Goal: Task Accomplishment & Management: Use online tool/utility

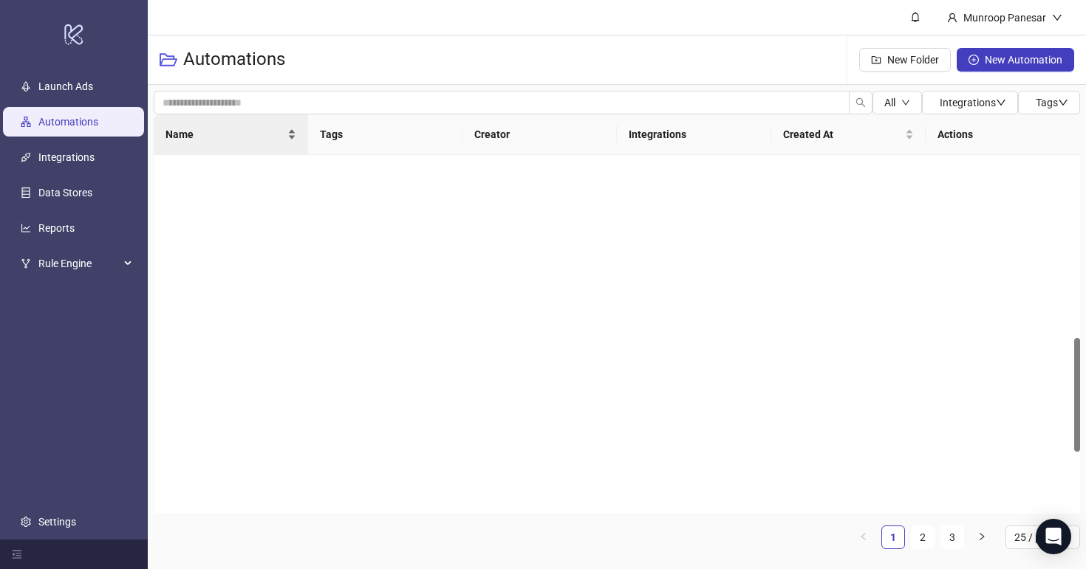
scroll to position [573, 0]
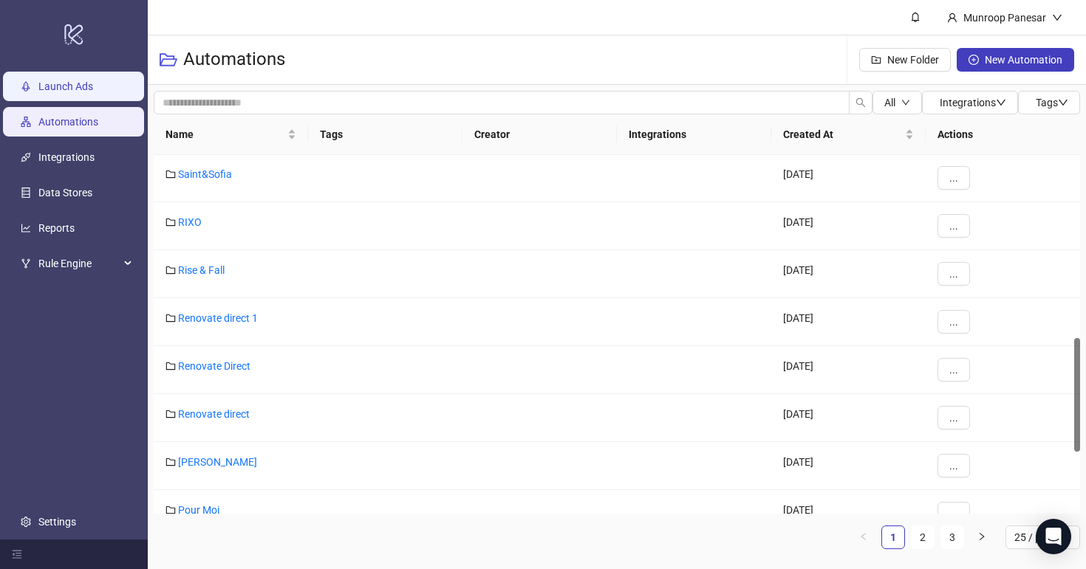
click at [93, 89] on link "Launch Ads" at bounding box center [65, 87] width 55 height 12
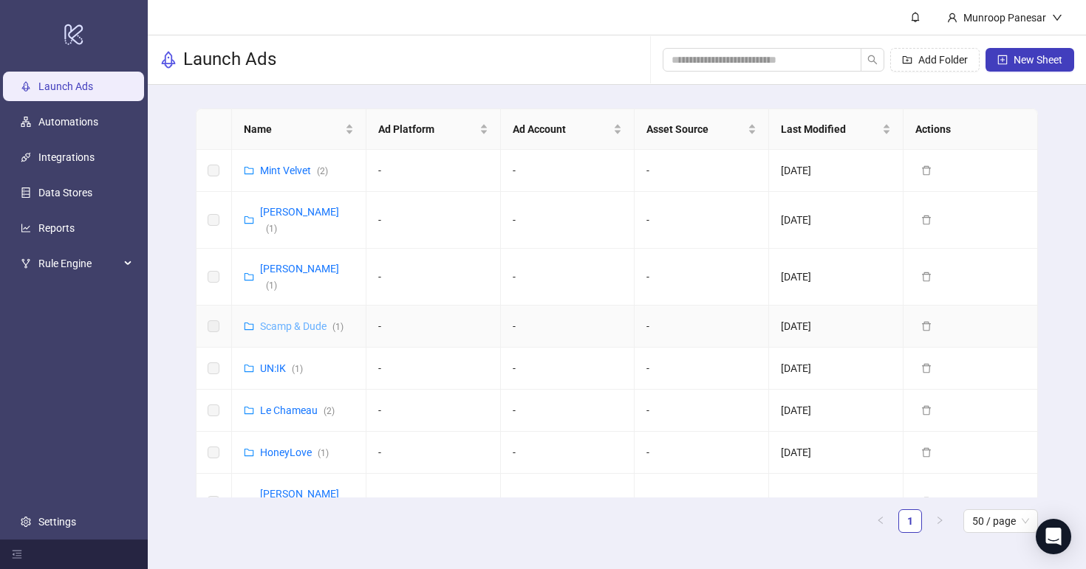
click at [307, 321] on link "Scamp & Dude ( 1 )" at bounding box center [301, 327] width 83 height 12
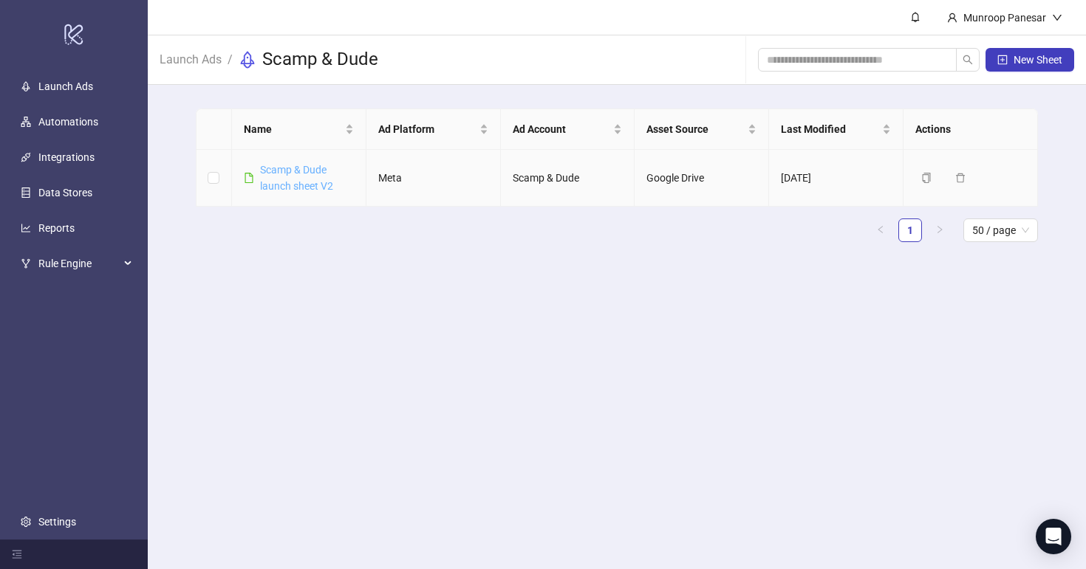
click at [313, 172] on link "Scamp & Dude launch sheet V2" at bounding box center [296, 178] width 73 height 28
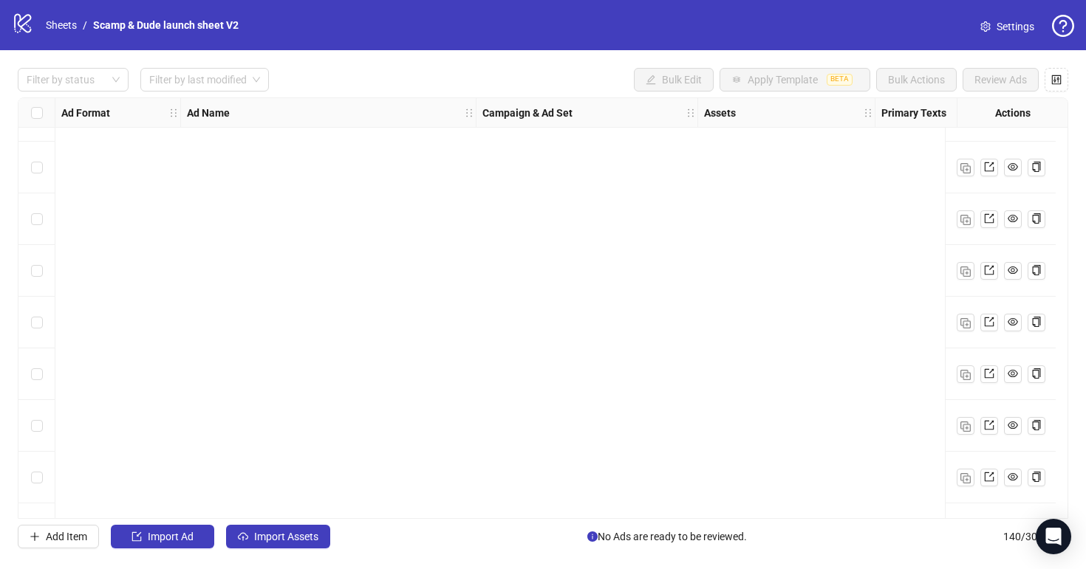
scroll to position [6853, 0]
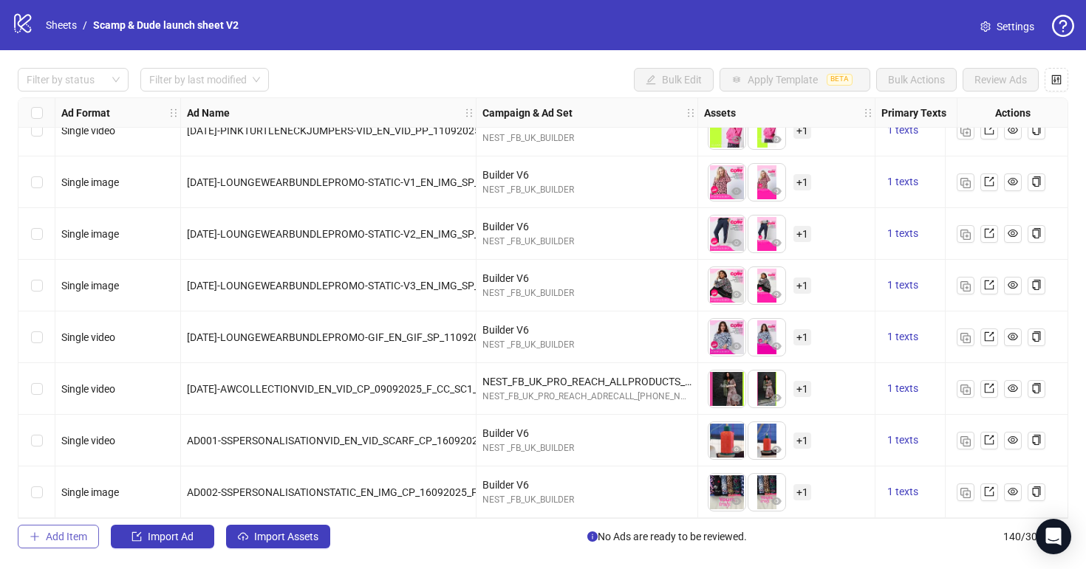
click at [46, 535] on span "Add Item" at bounding box center [66, 537] width 41 height 12
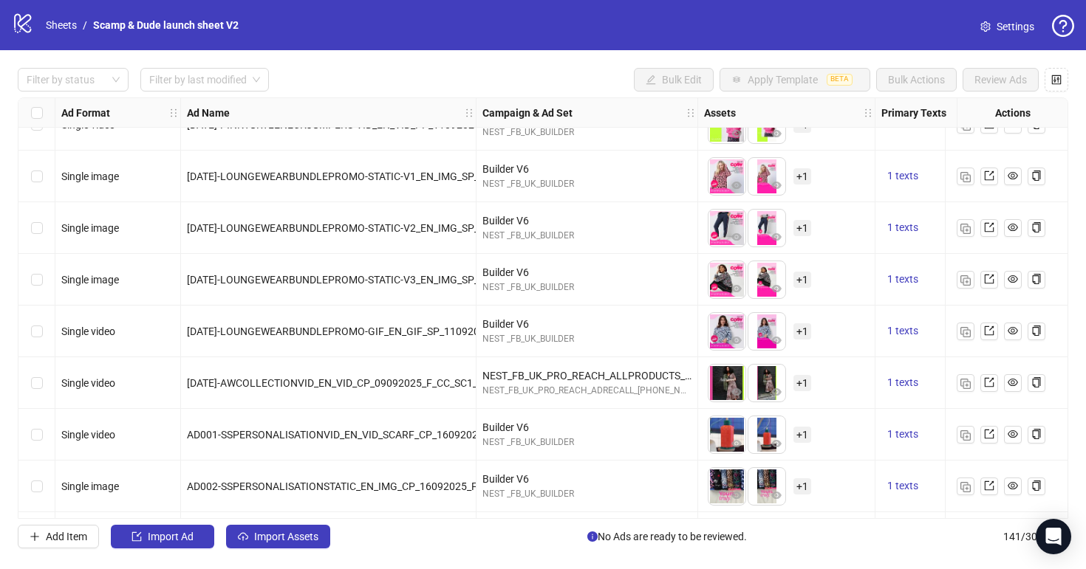
scroll to position [6905, 0]
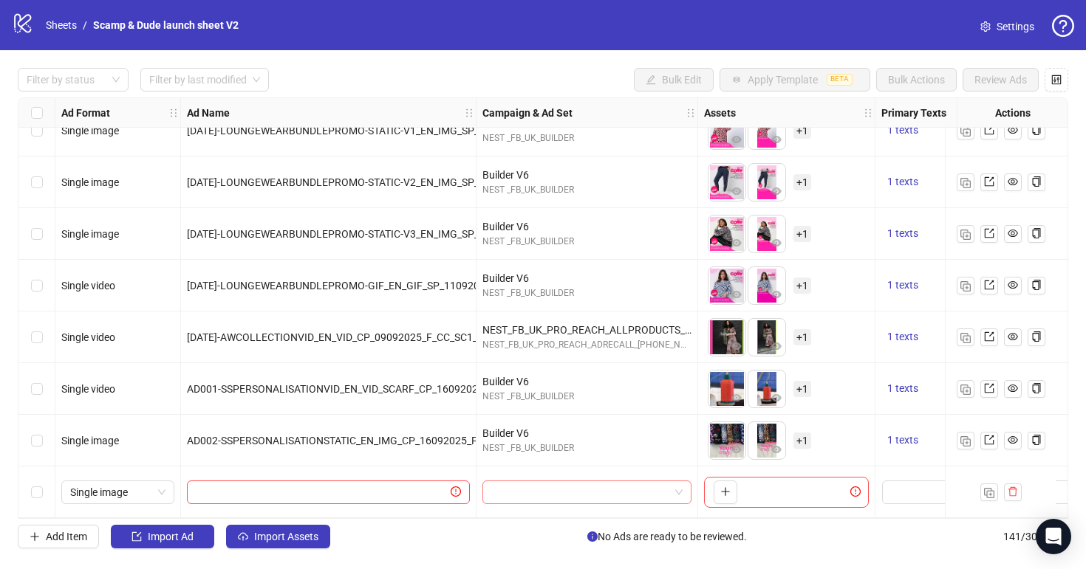
click at [523, 482] on input "search" at bounding box center [580, 493] width 178 height 22
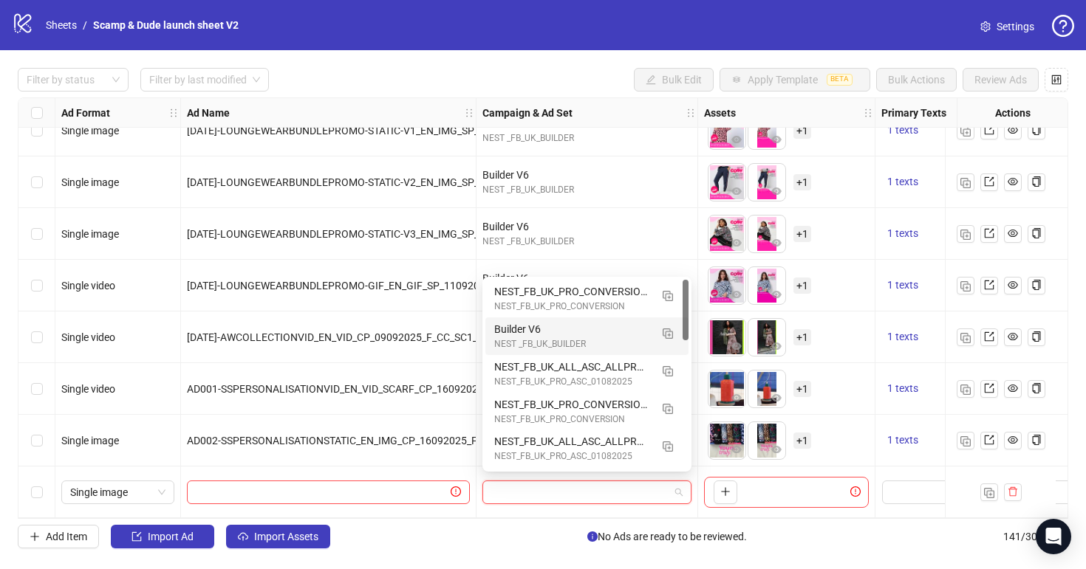
click at [539, 341] on div "NEST _FB_UK_BUILDER" at bounding box center [572, 345] width 156 height 14
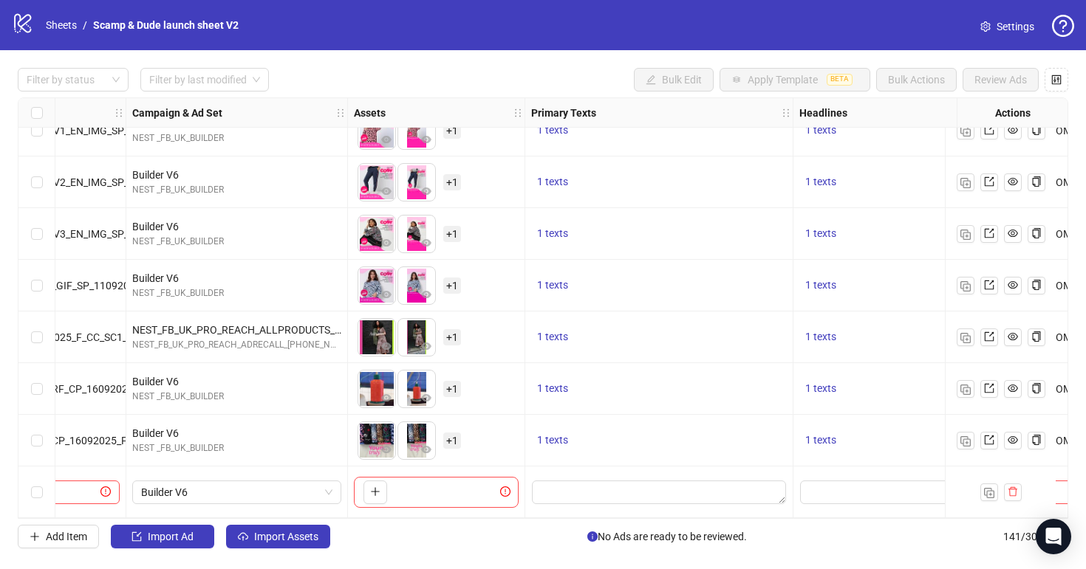
scroll to position [6905, 414]
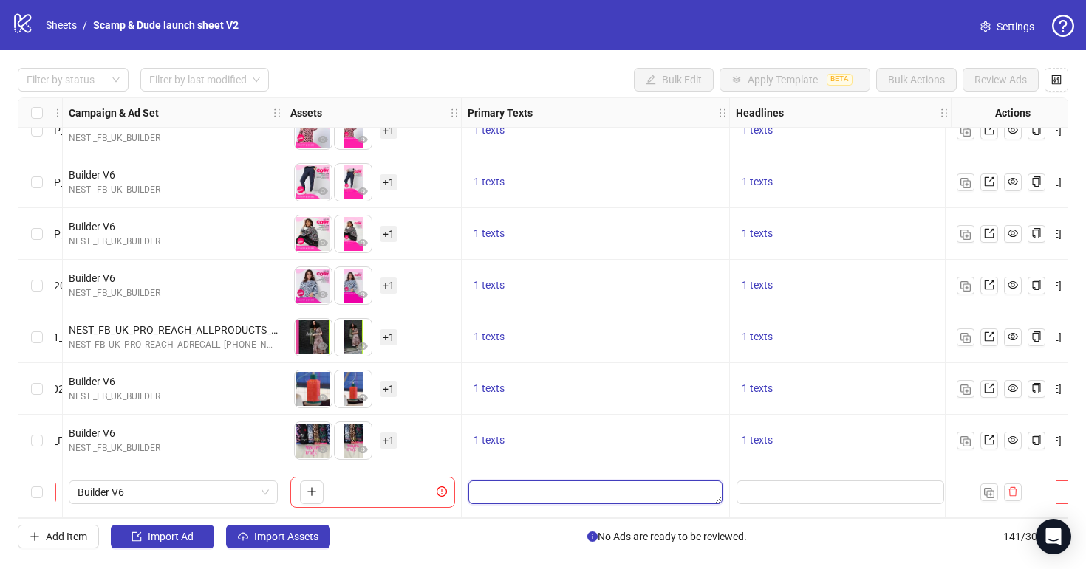
click at [564, 481] on textarea "Edit values" at bounding box center [595, 493] width 254 height 24
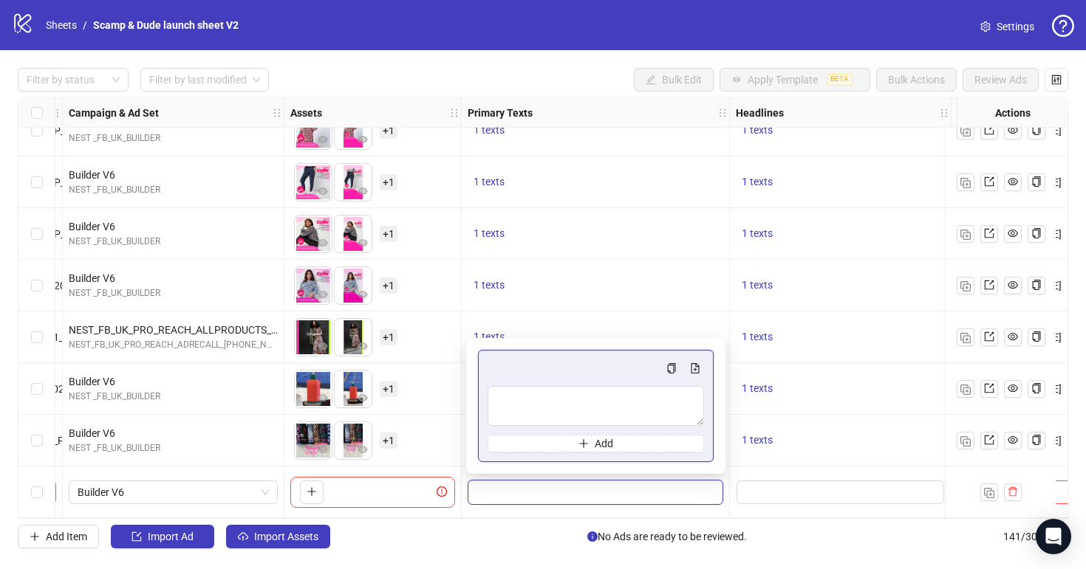
type textarea "**********"
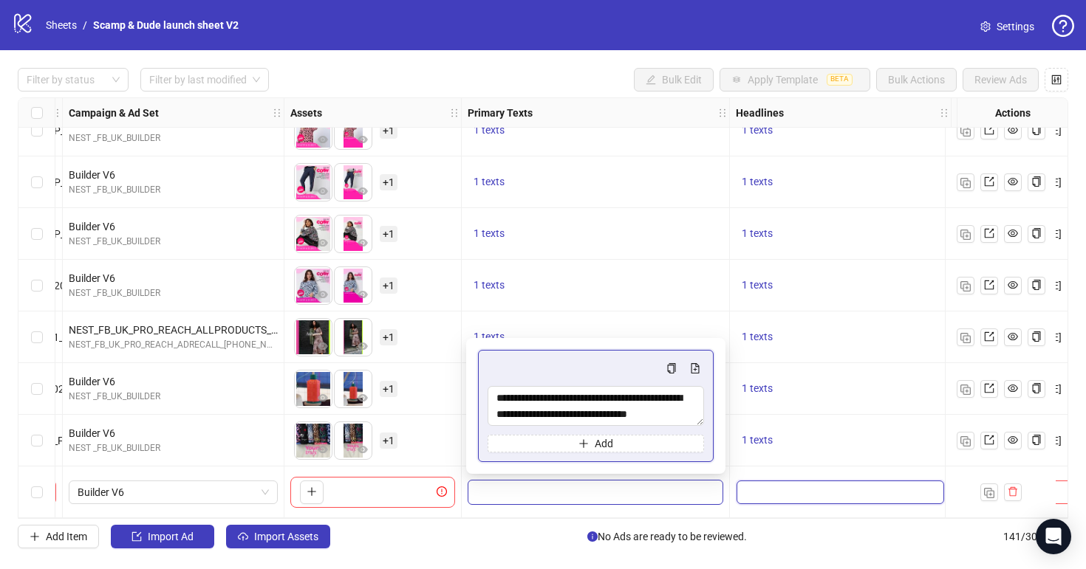
click at [831, 481] on input "Edit values" at bounding box center [840, 493] width 208 height 24
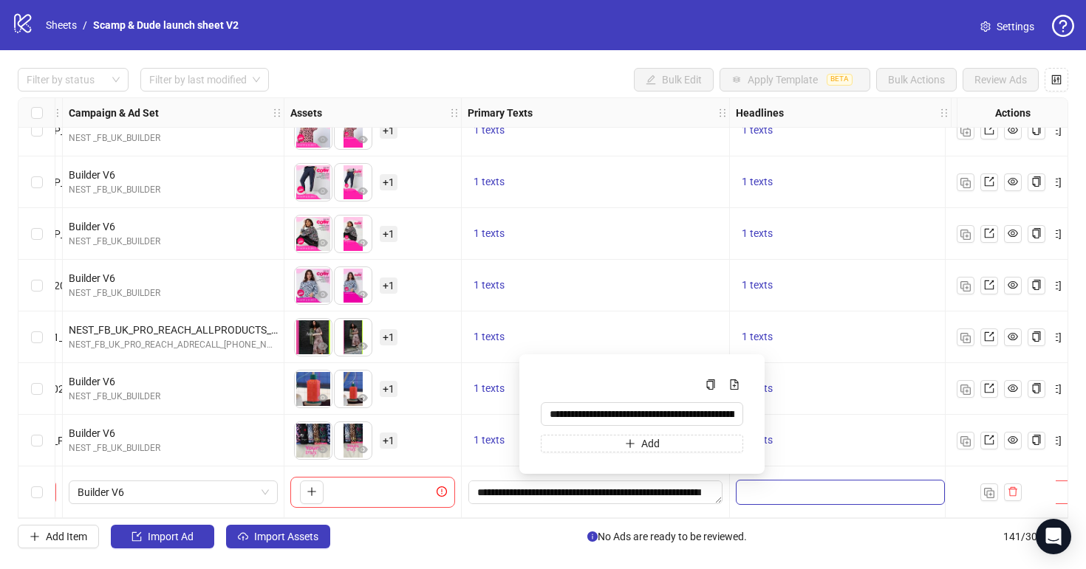
scroll to position [6905, 686]
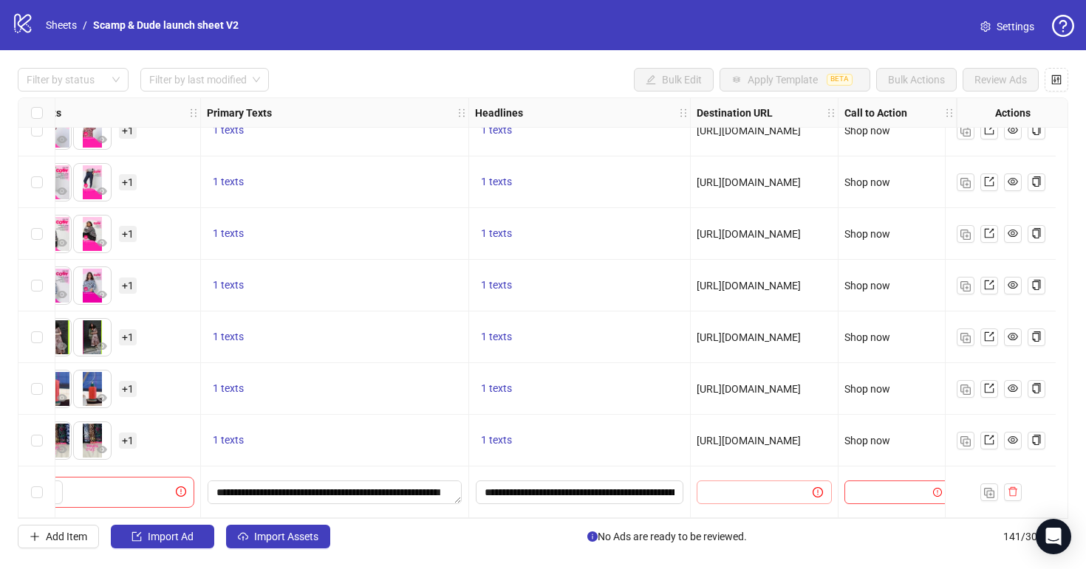
drag, startPoint x: 758, startPoint y: 505, endPoint x: 758, endPoint y: 482, distance: 23.6
click at [758, 482] on div at bounding box center [765, 493] width 148 height 52
click at [758, 484] on input "text" at bounding box center [748, 492] width 86 height 16
paste input "**********"
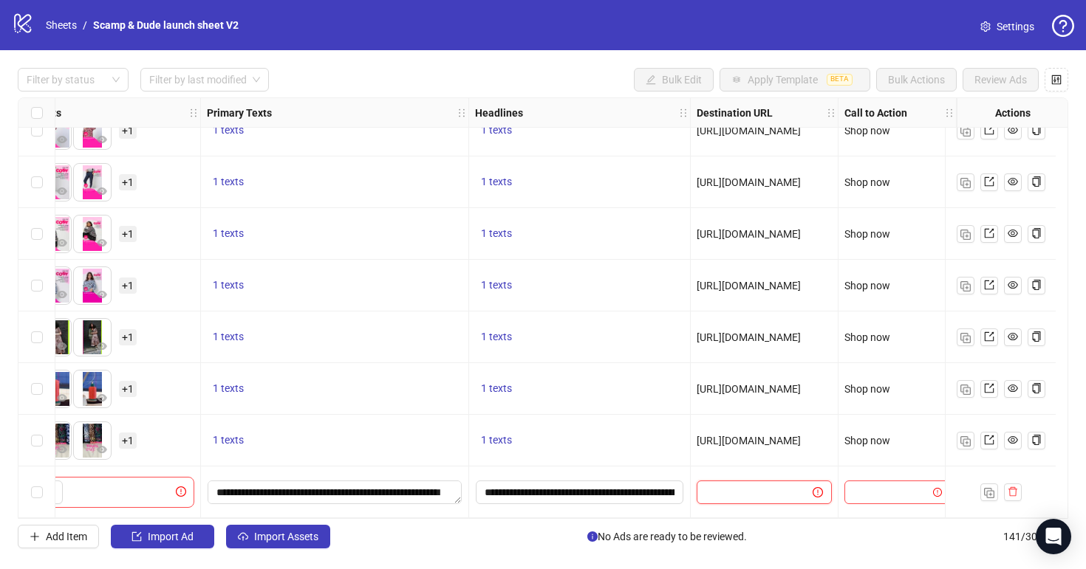
type input "**********"
click at [860, 482] on input "search" at bounding box center [890, 493] width 75 height 22
type input "****"
click at [886, 454] on div "Shop now" at bounding box center [885, 457] width 82 height 16
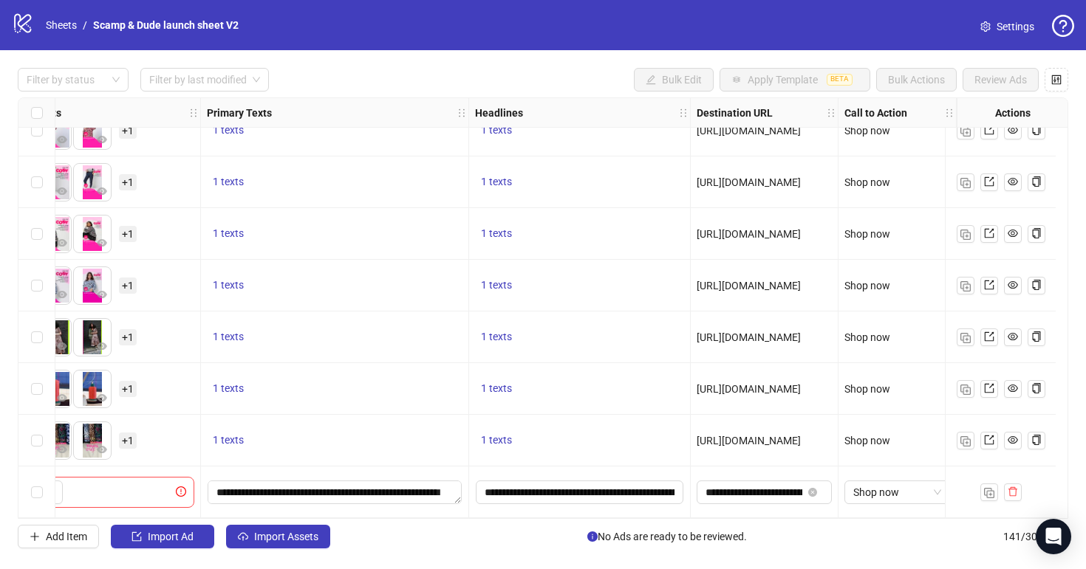
scroll to position [6905, 0]
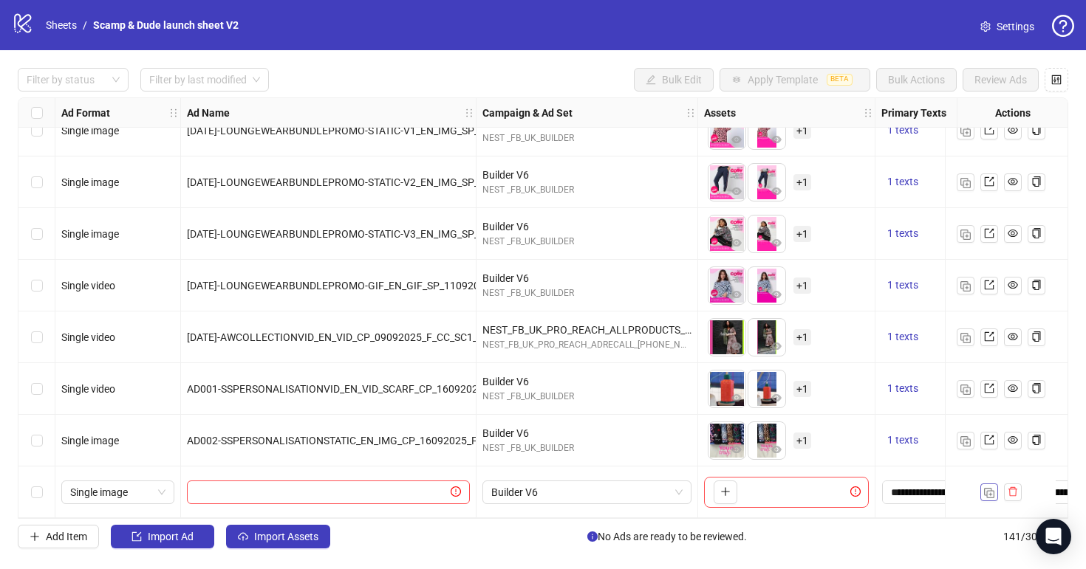
click at [993, 488] on img "button" at bounding box center [989, 493] width 10 height 10
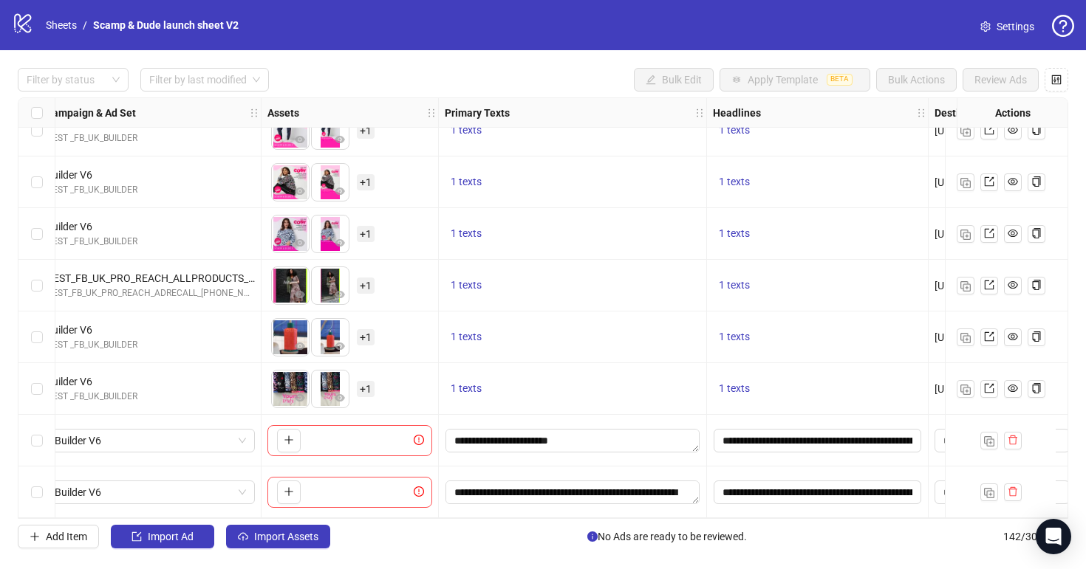
scroll to position [6956, 433]
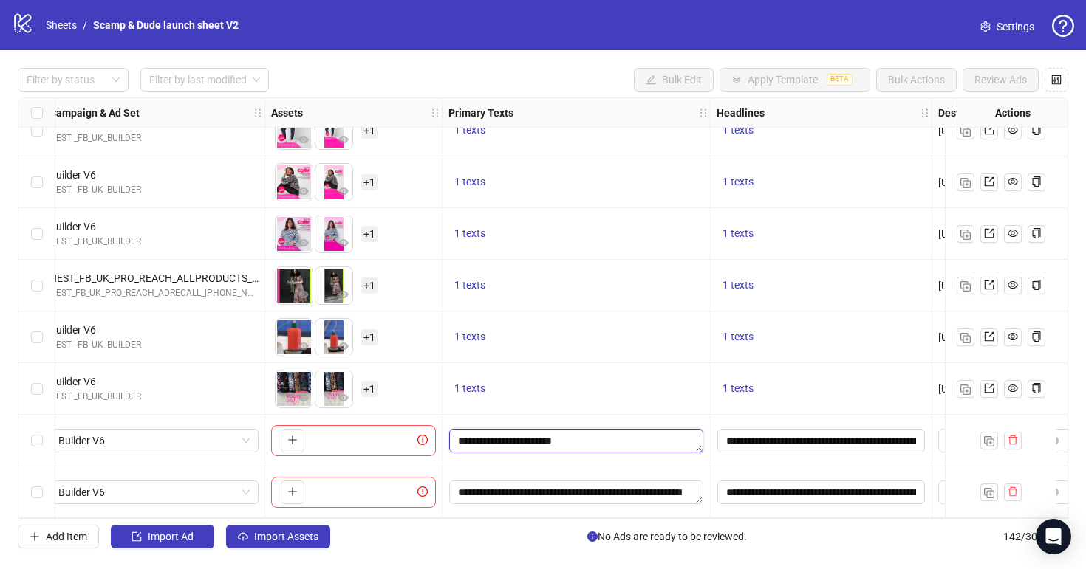
click at [623, 430] on textarea "**********" at bounding box center [576, 441] width 254 height 24
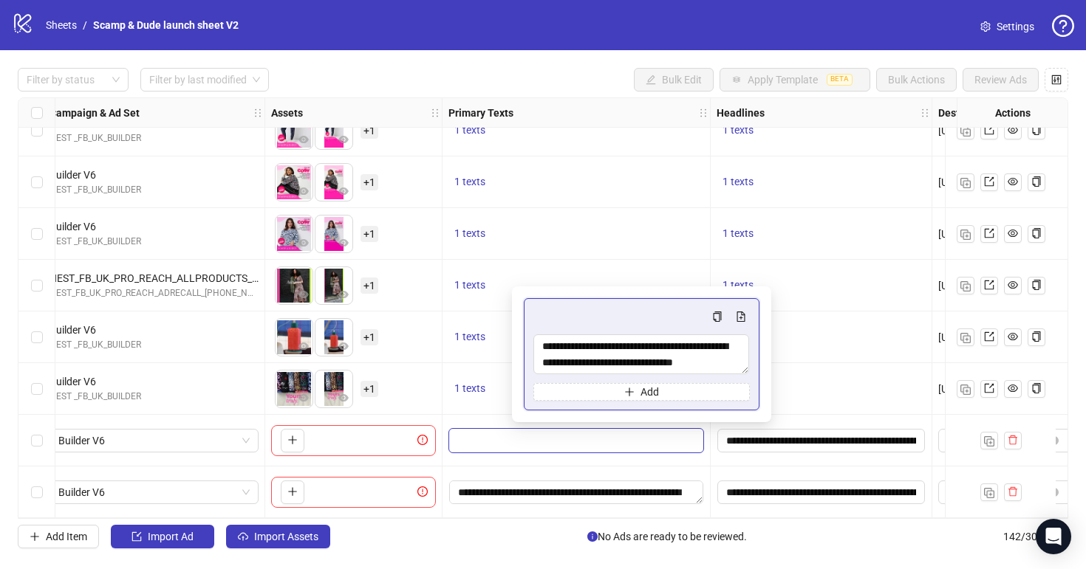
scroll to position [6956, 360]
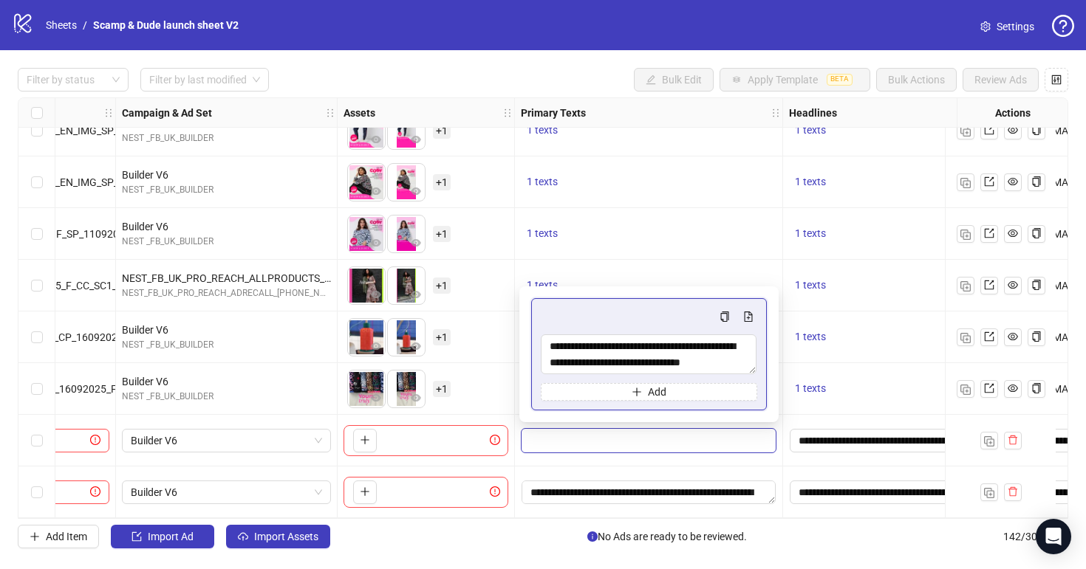
click at [679, 470] on div "**********" at bounding box center [649, 493] width 268 height 52
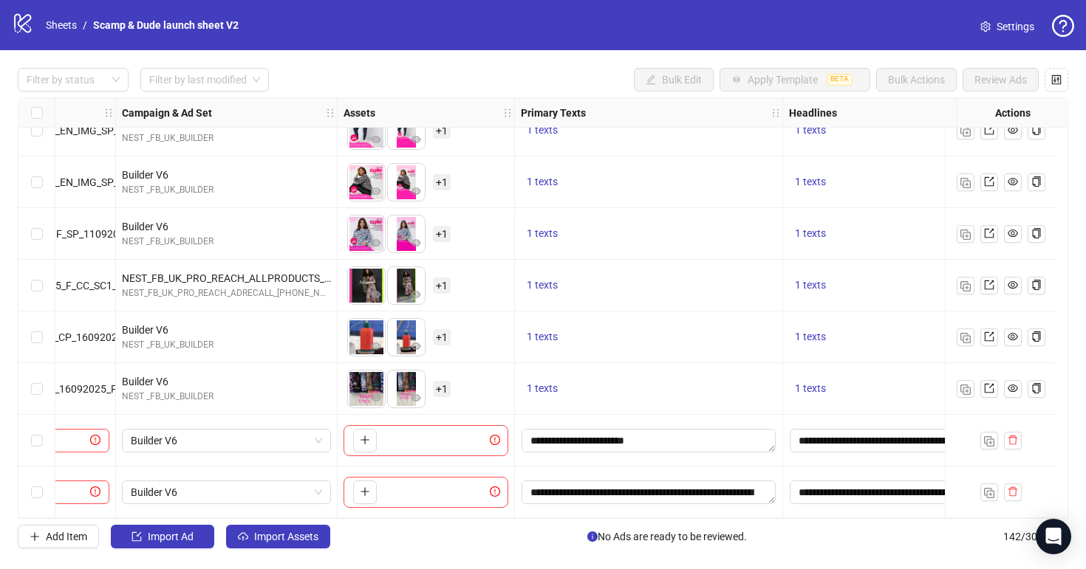
scroll to position [6956, 0]
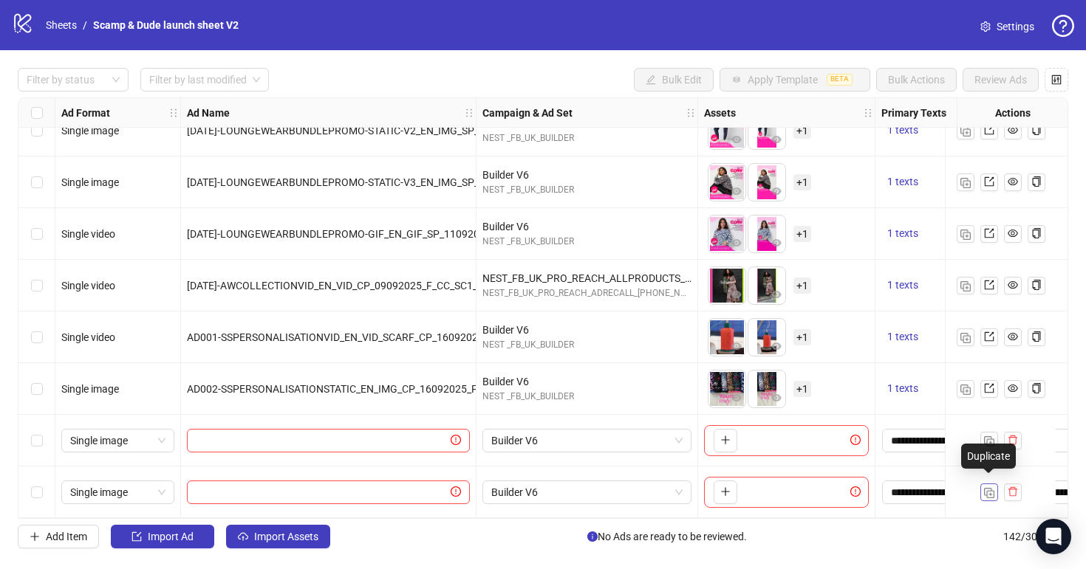
click at [987, 488] on img "button" at bounding box center [989, 493] width 10 height 10
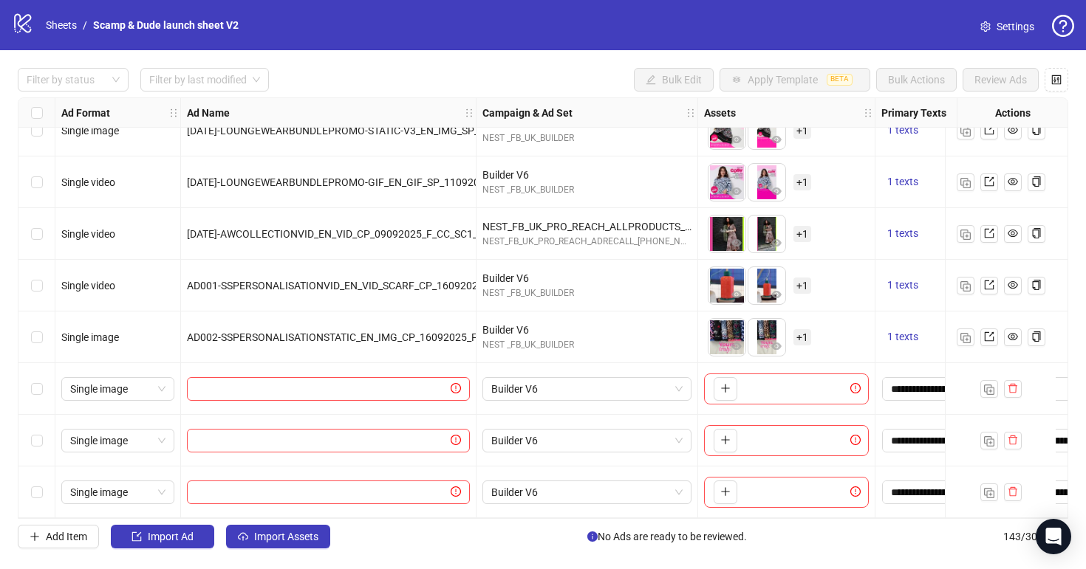
scroll to position [7008, 340]
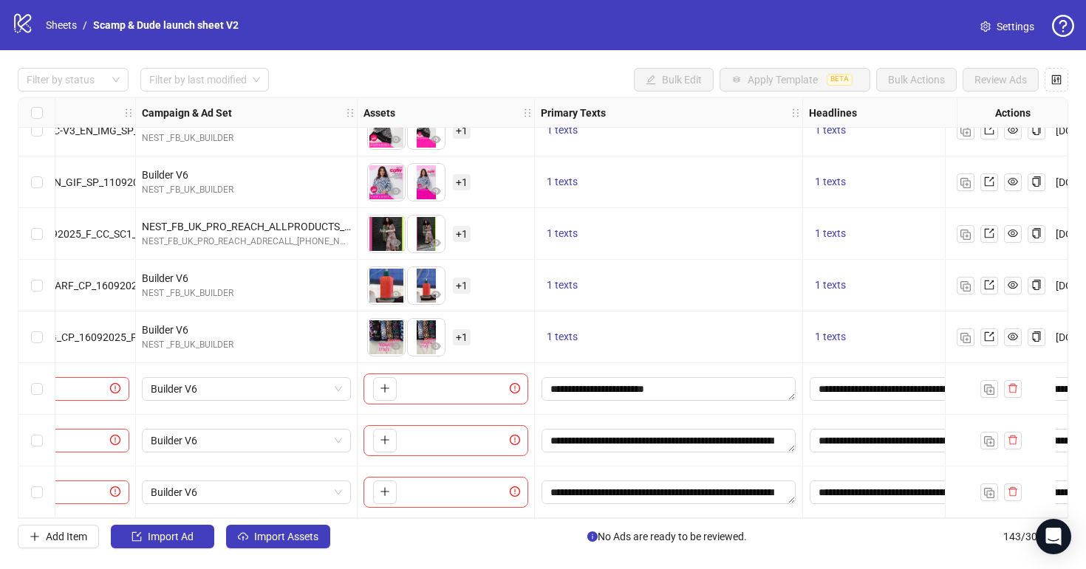
click at [646, 368] on div "**********" at bounding box center [669, 389] width 268 height 52
click at [654, 387] on textarea "**********" at bounding box center [668, 389] width 254 height 24
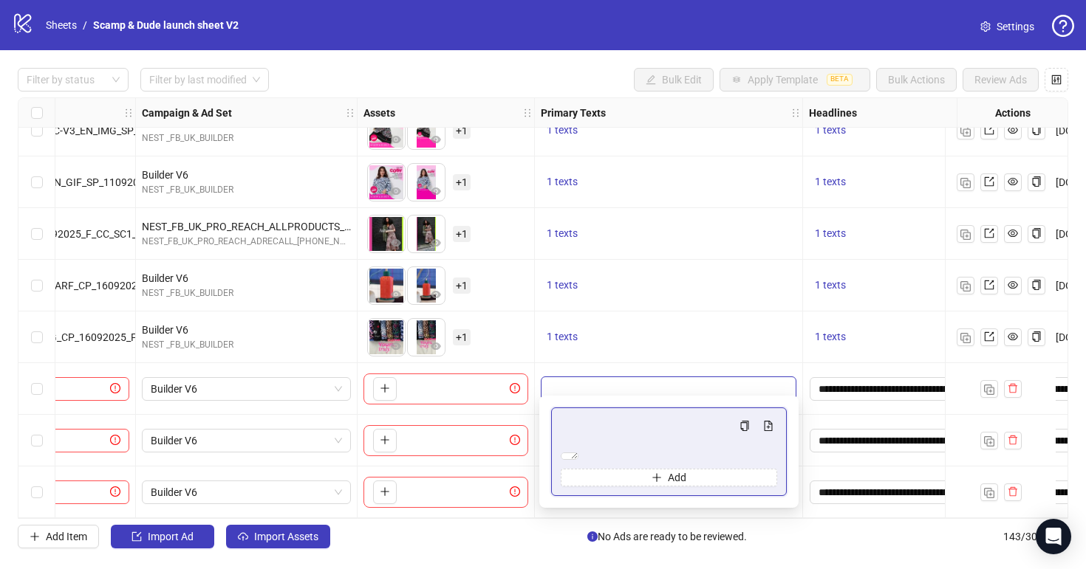
click at [654, 387] on textarea "**********" at bounding box center [668, 389] width 254 height 24
click at [572, 458] on textarea "**********" at bounding box center [570, 456] width 18 height 7
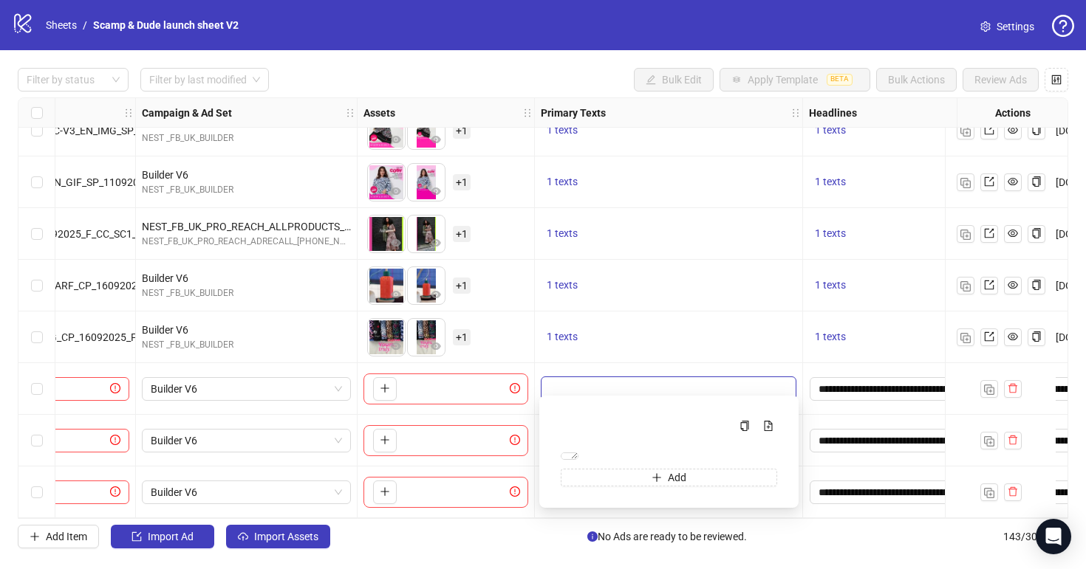
click at [631, 363] on div "**********" at bounding box center [669, 389] width 268 height 52
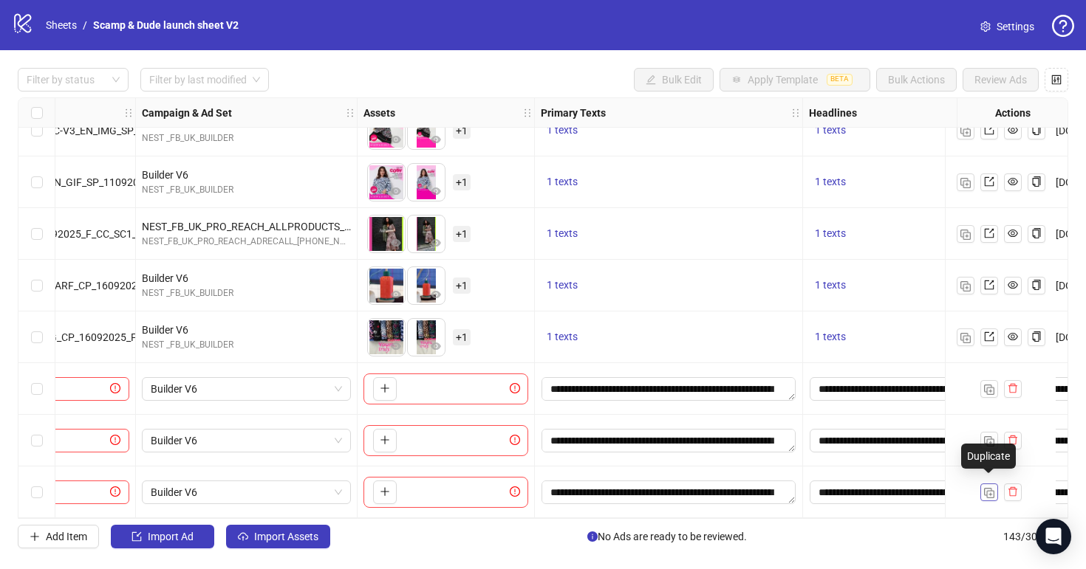
click at [992, 488] on img "button" at bounding box center [989, 493] width 10 height 10
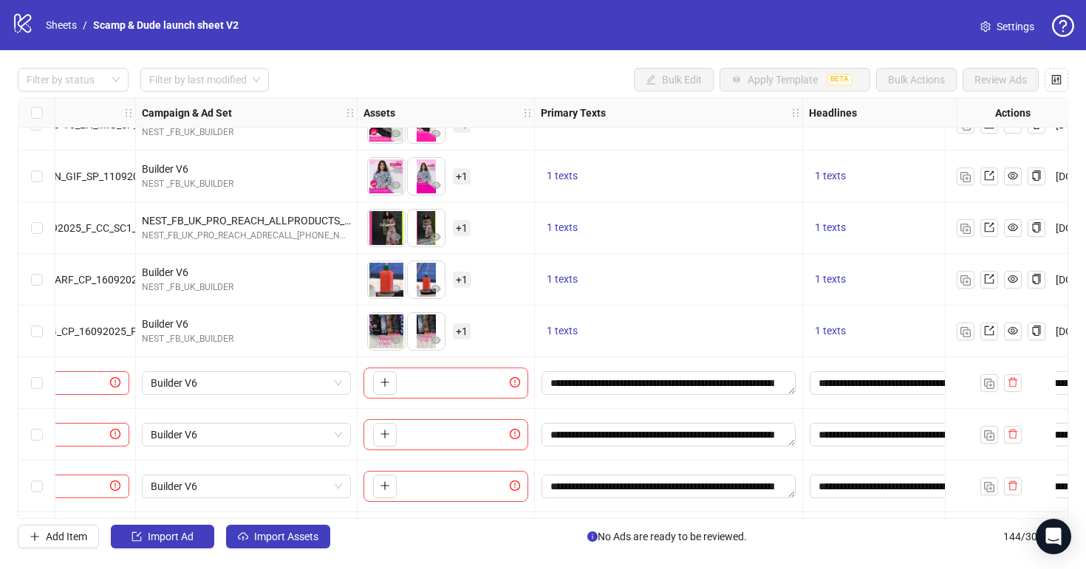
scroll to position [7060, 340]
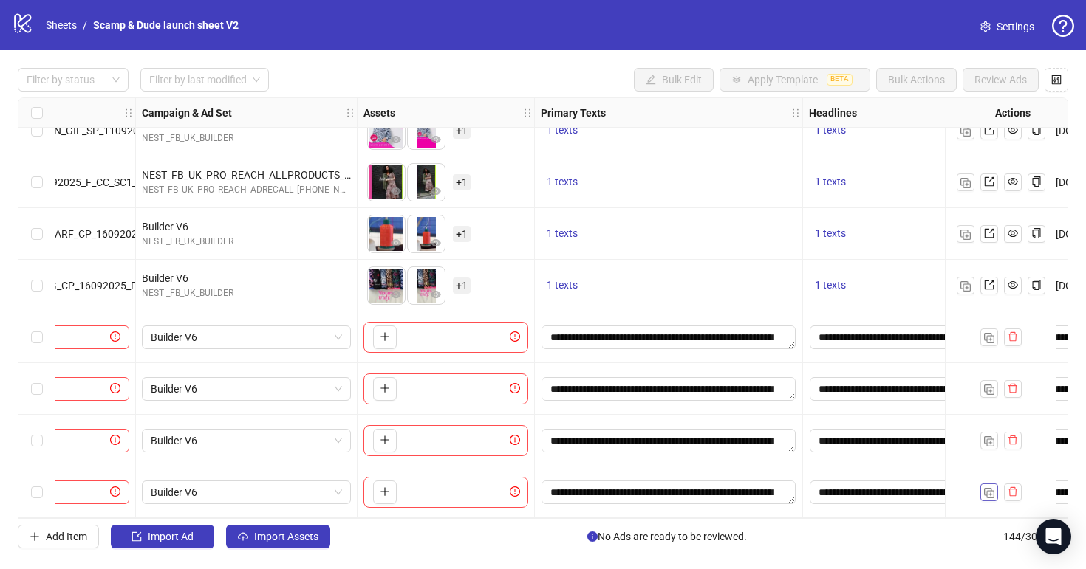
click at [995, 485] on button "button" at bounding box center [989, 493] width 18 height 18
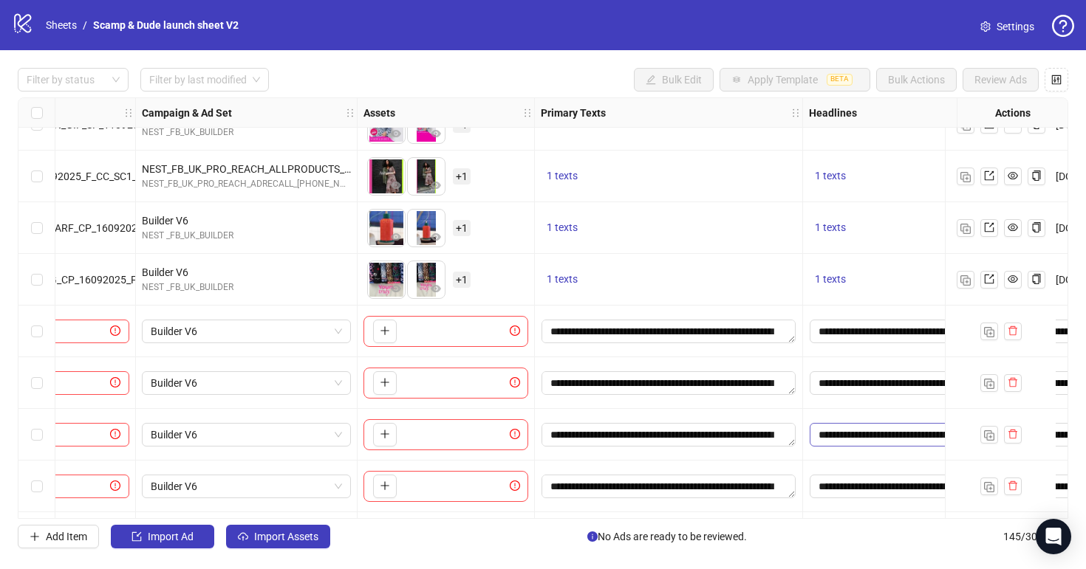
scroll to position [7112, 340]
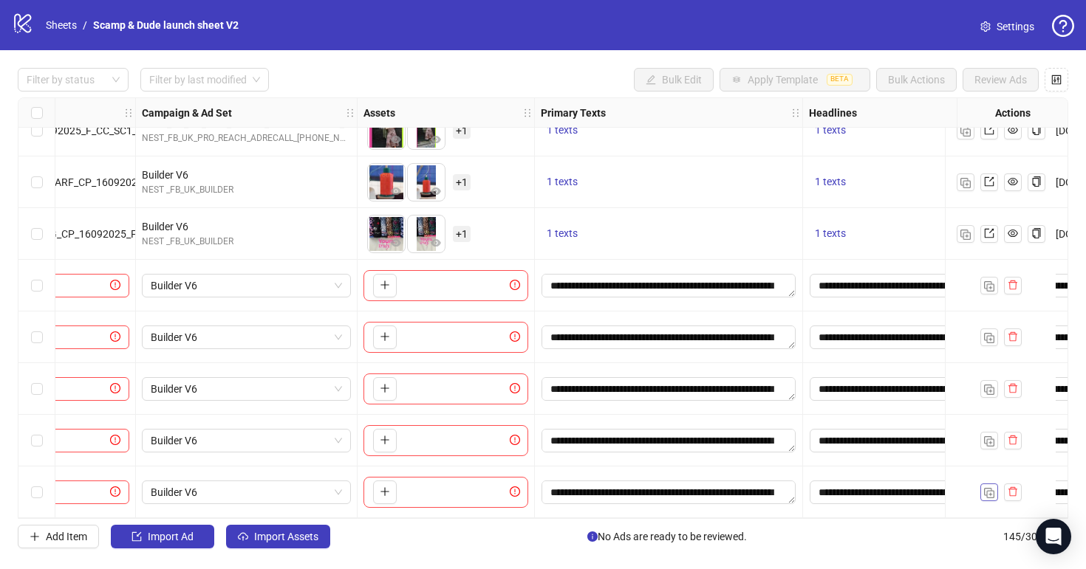
click at [986, 488] on img "button" at bounding box center [989, 493] width 10 height 10
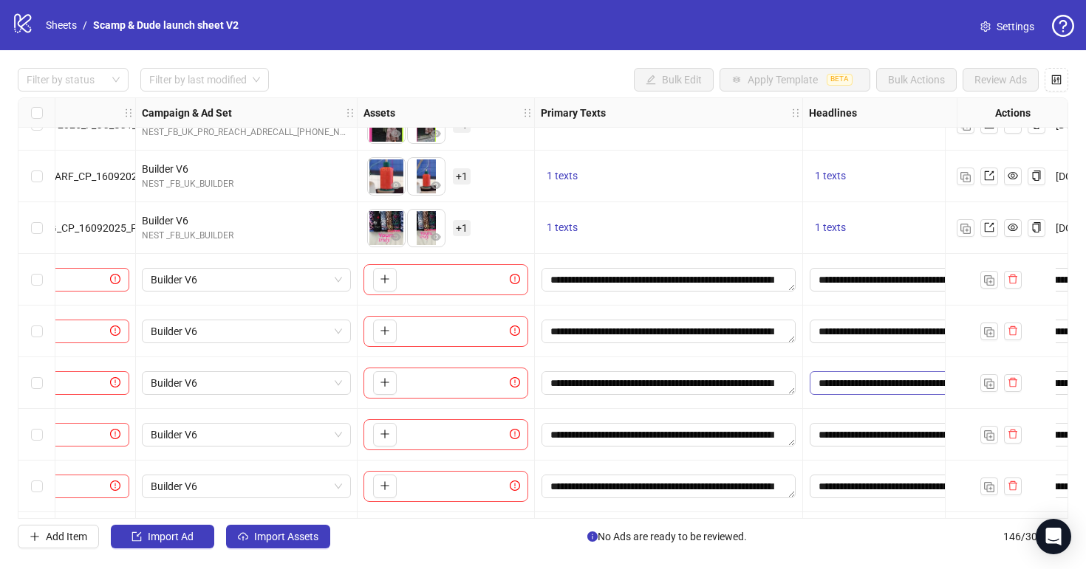
scroll to position [7163, 340]
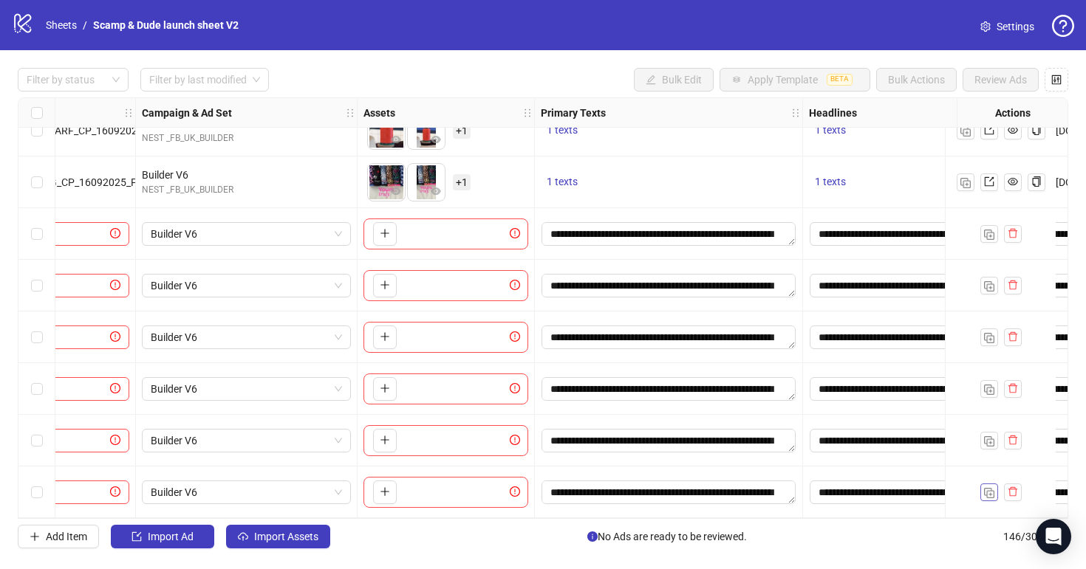
click at [985, 488] on img "button" at bounding box center [989, 493] width 10 height 10
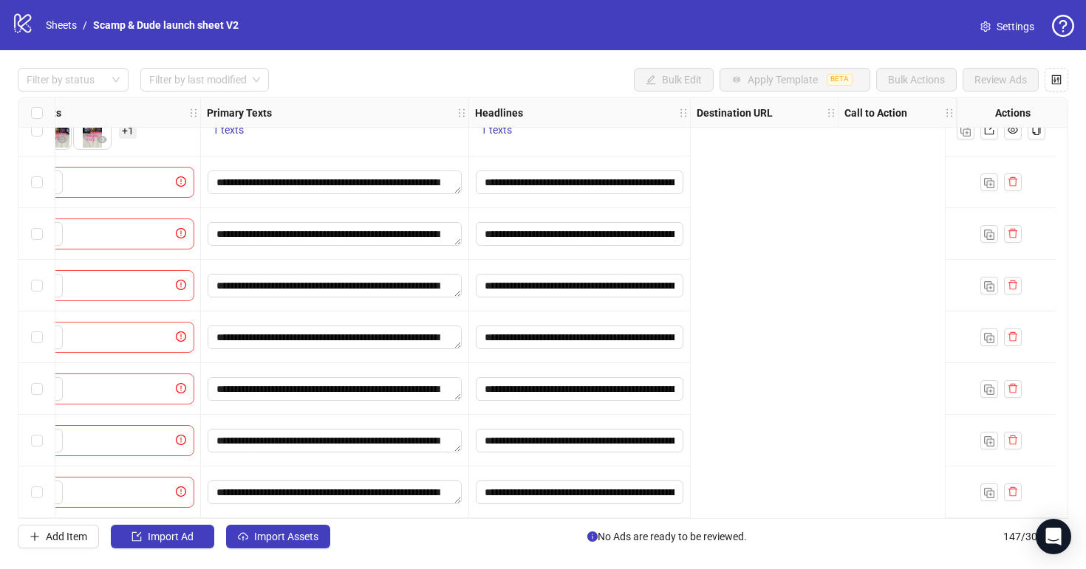
scroll to position [7215, 0]
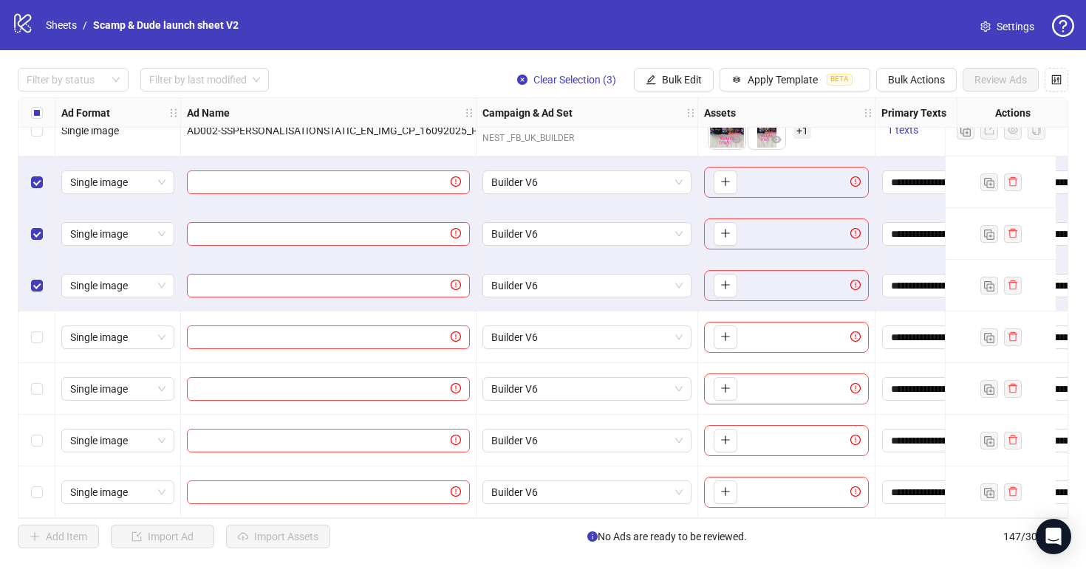
click at [44, 330] on div "Select row 144" at bounding box center [36, 338] width 37 height 52
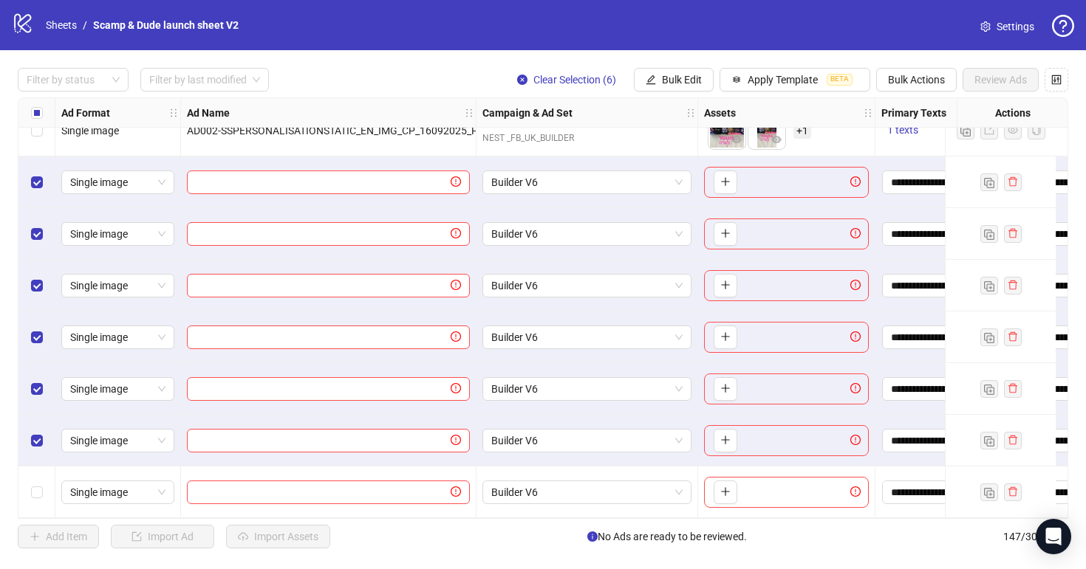
click at [40, 477] on div "Select row 147" at bounding box center [36, 493] width 37 height 52
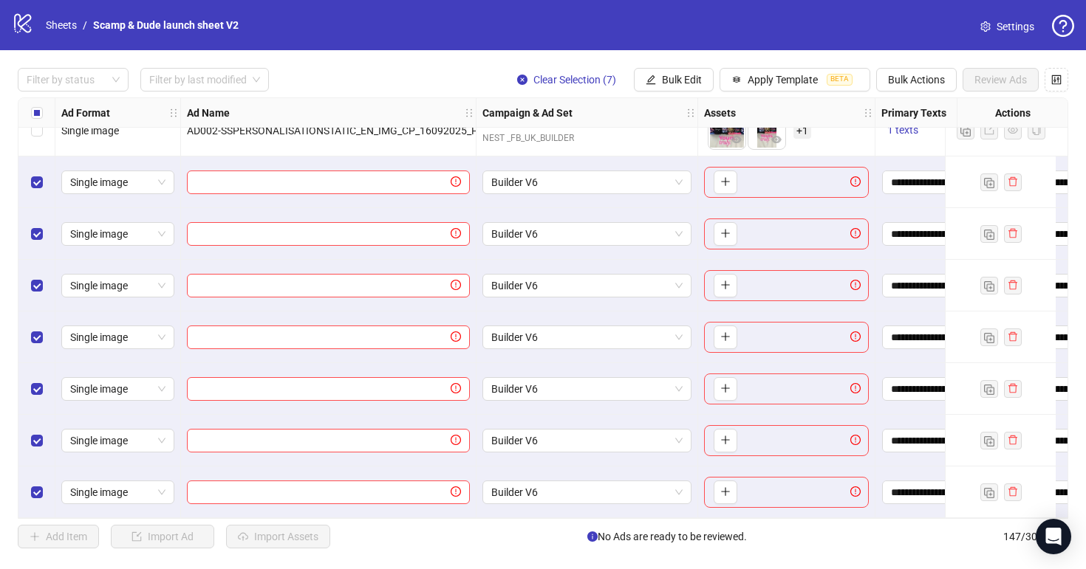
scroll to position [7215, 513]
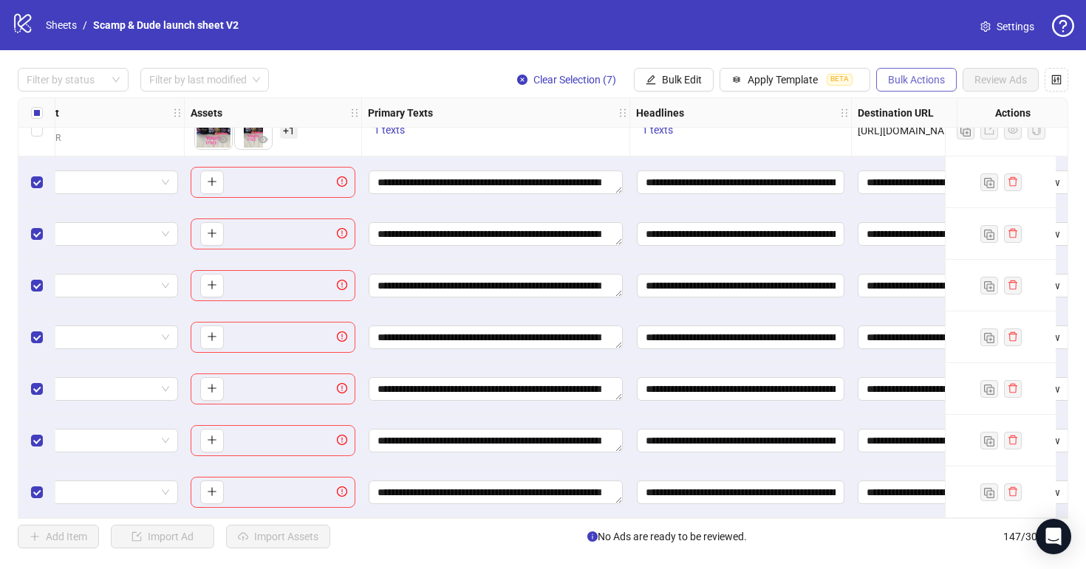
click at [938, 81] on span "Bulk Actions" at bounding box center [916, 80] width 57 height 12
click at [1058, 81] on icon "control" at bounding box center [1056, 80] width 10 height 10
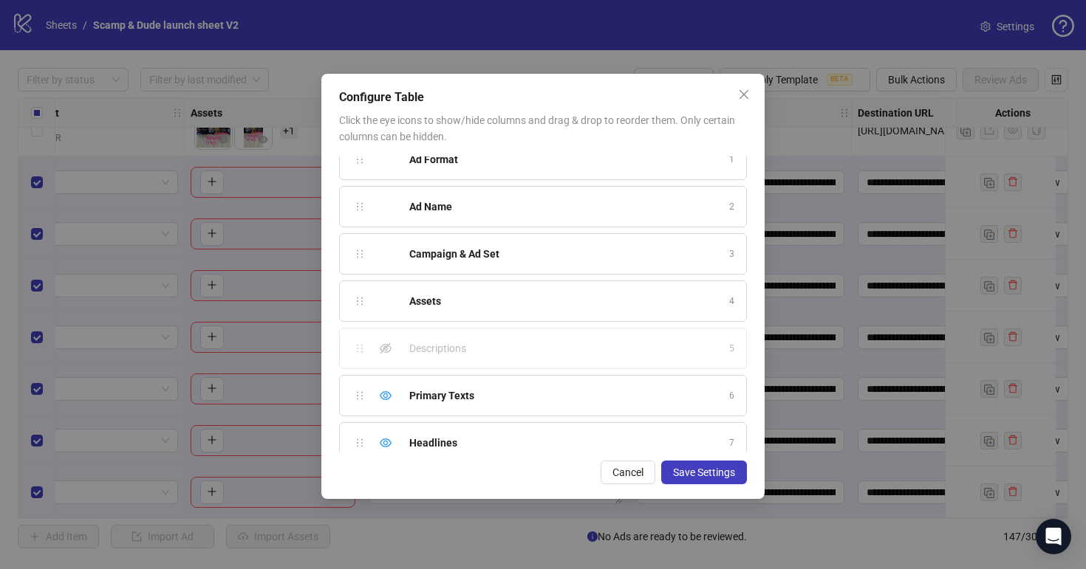
scroll to position [21, 0]
click at [386, 346] on icon "eye-invisible" at bounding box center [386, 346] width 12 height 12
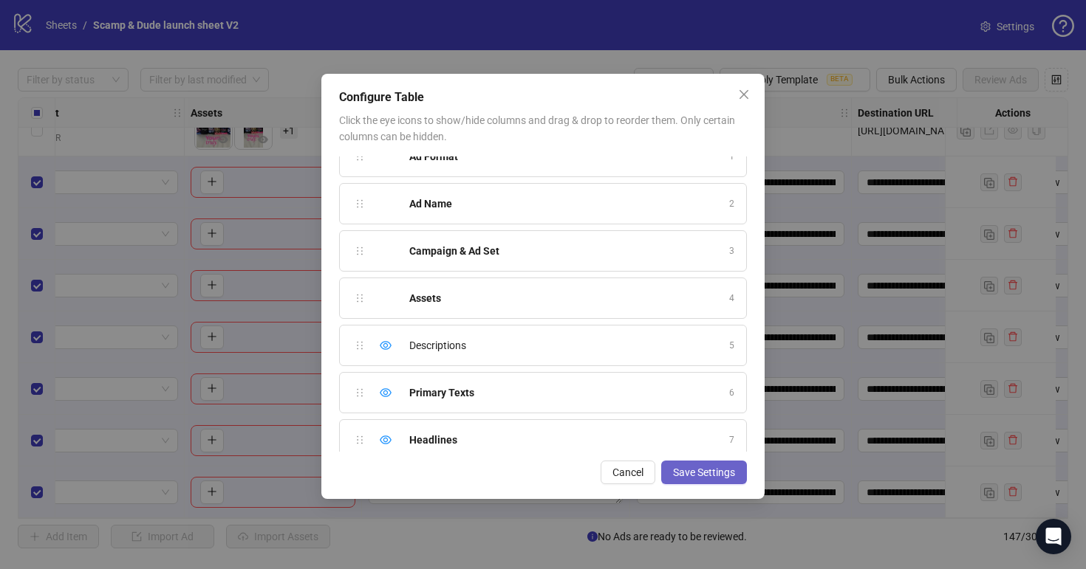
click at [714, 468] on span "Save Settings" at bounding box center [704, 473] width 62 height 12
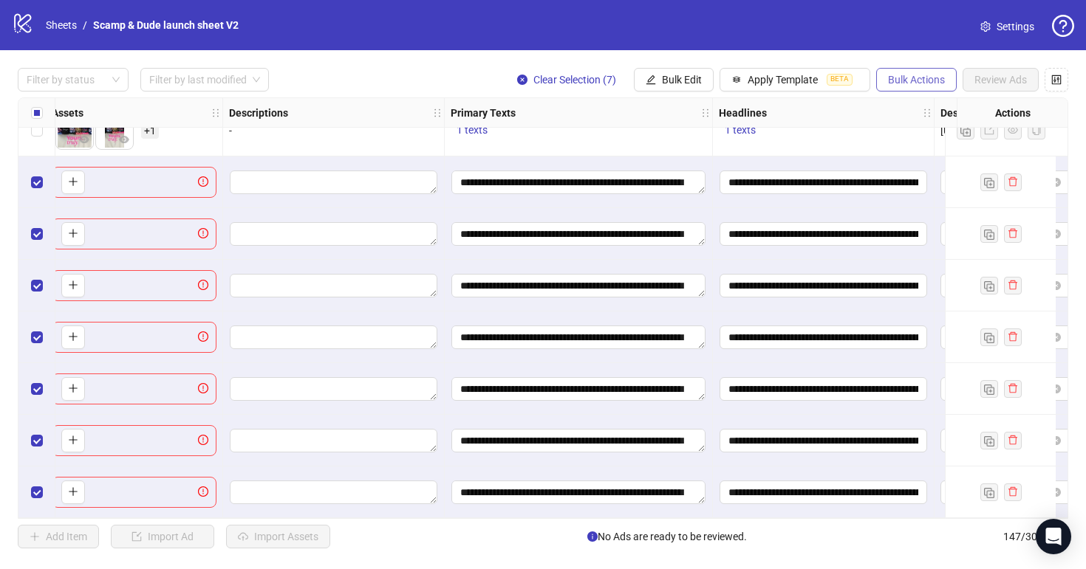
scroll to position [7215, 834]
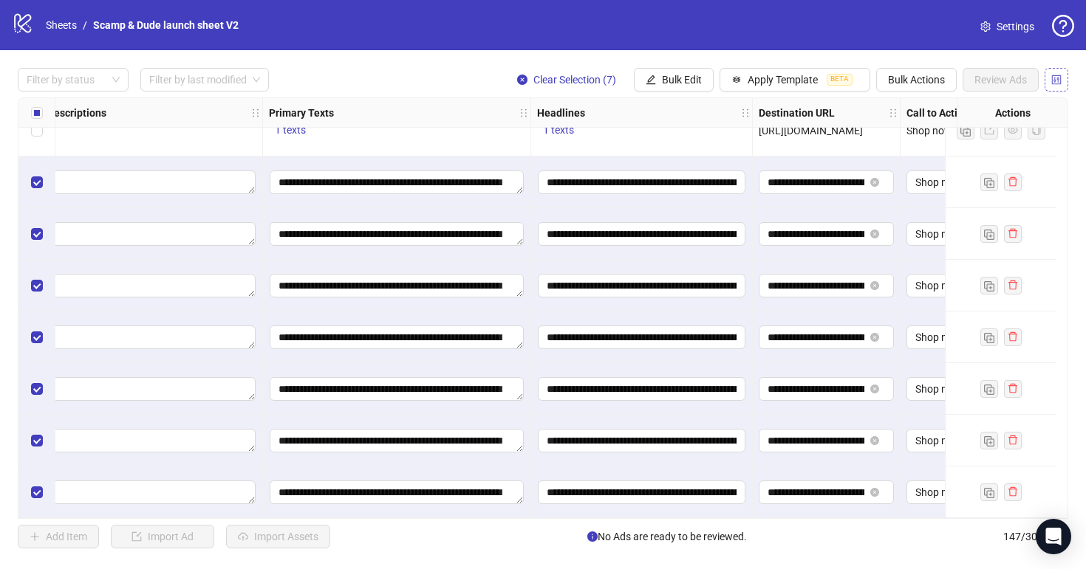
click at [1055, 80] on icon "control" at bounding box center [1057, 80] width 10 height 10
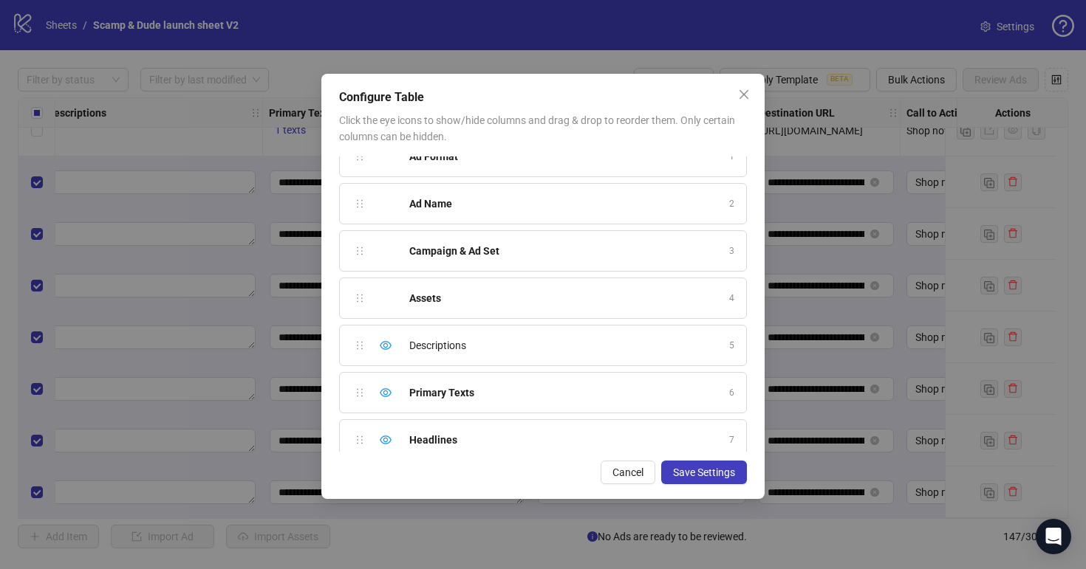
scroll to position [59, 0]
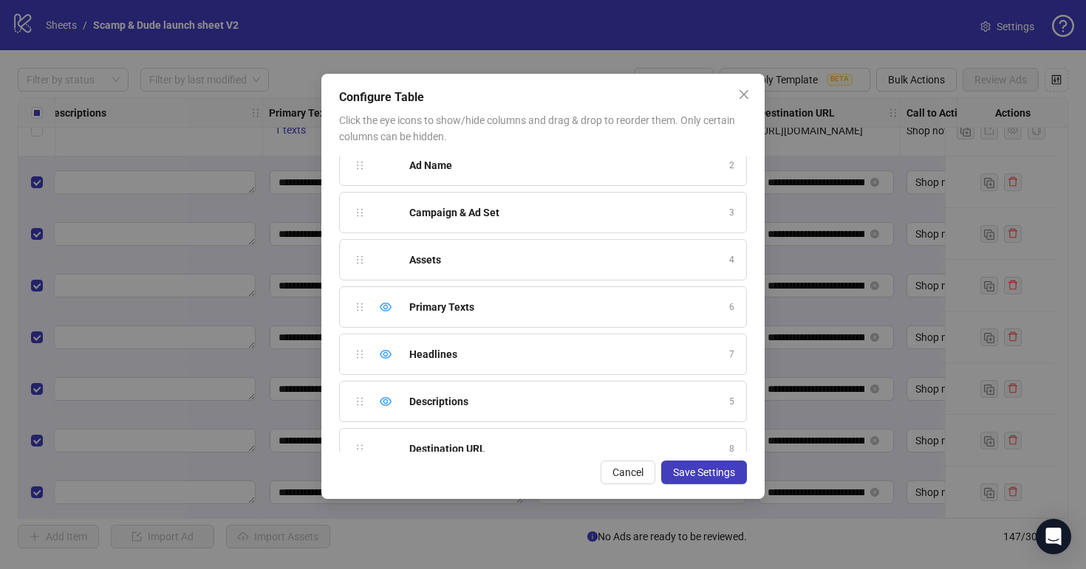
drag, startPoint x: 361, startPoint y: 307, endPoint x: 360, endPoint y: 391, distance: 84.9
click at [733, 476] on span "Save Settings" at bounding box center [704, 473] width 62 height 12
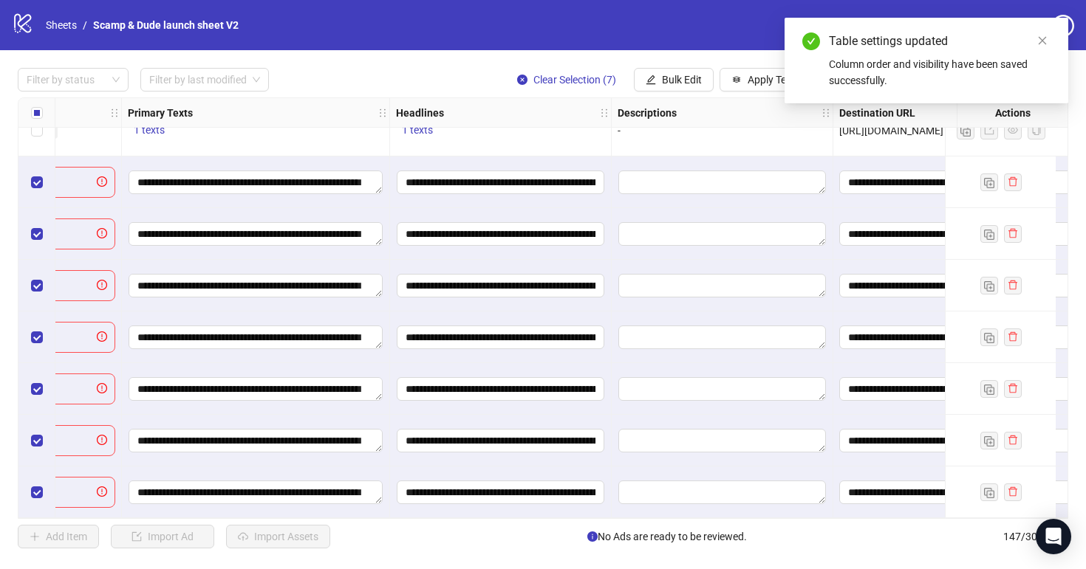
scroll to position [7215, 908]
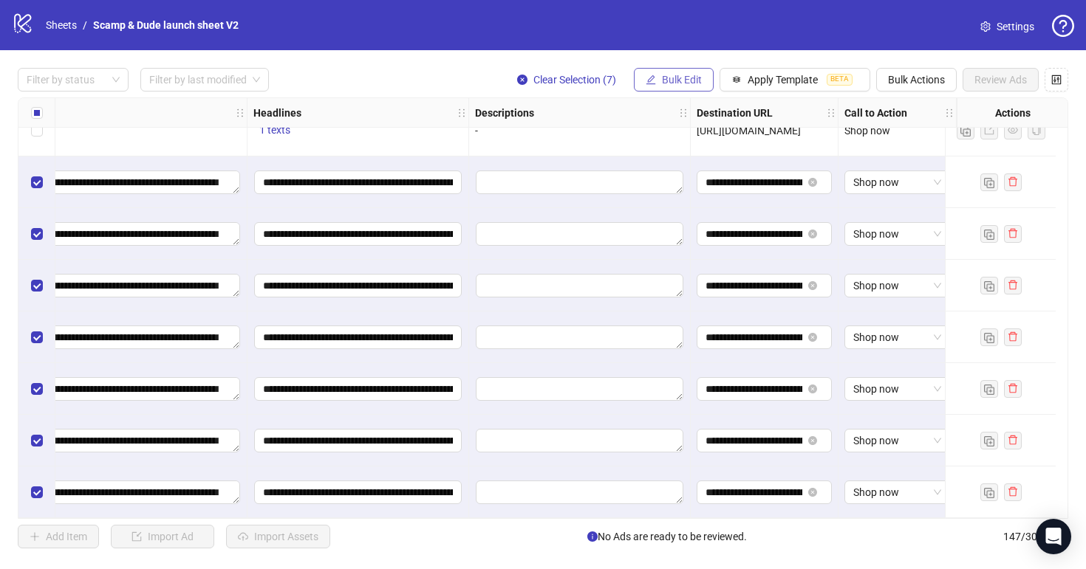
click at [659, 81] on button "Bulk Edit" at bounding box center [674, 80] width 80 height 24
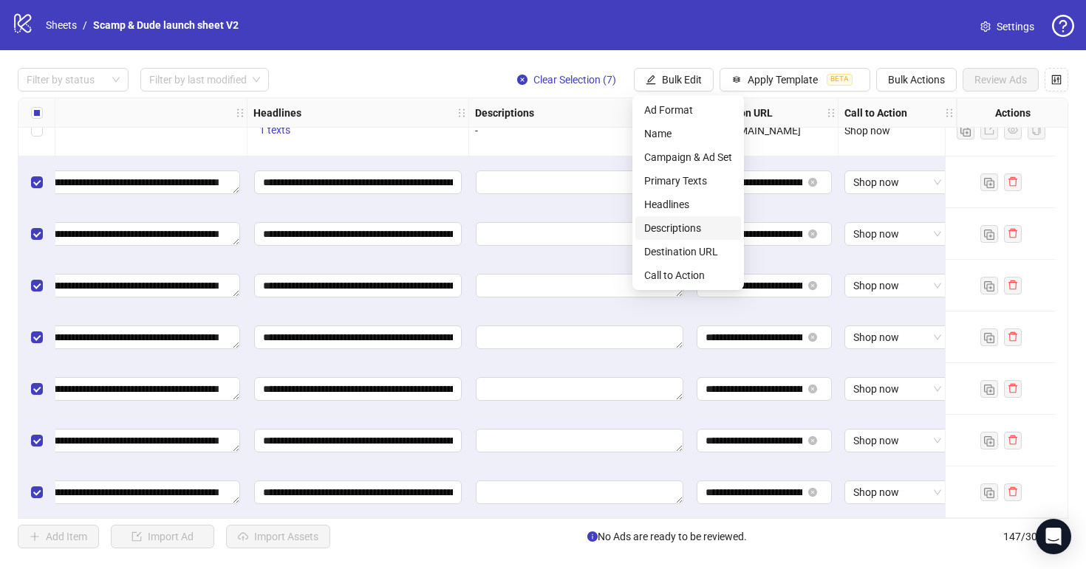
click at [693, 229] on span "Descriptions" at bounding box center [688, 228] width 88 height 16
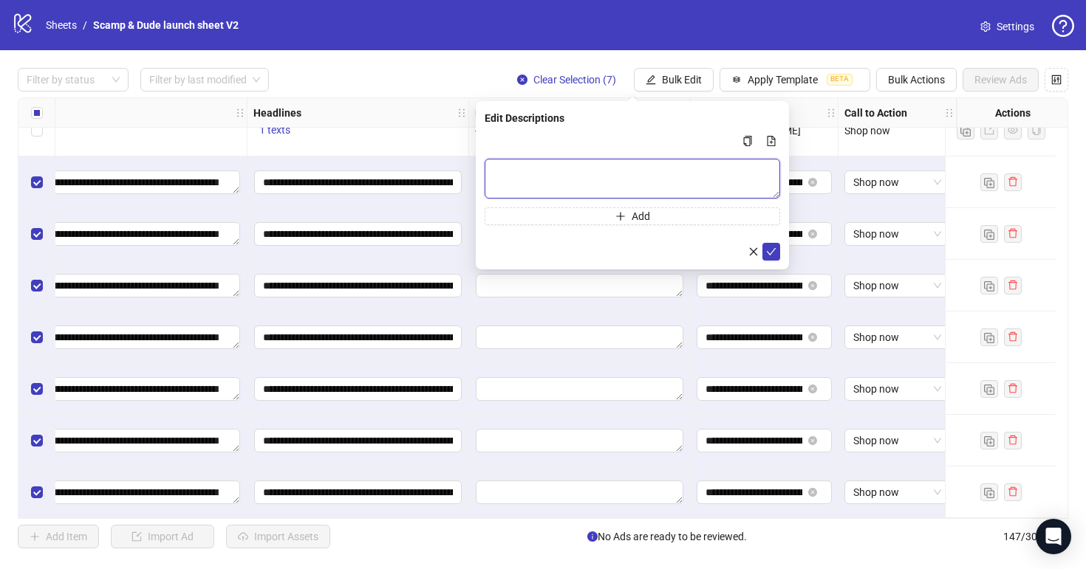
click at [583, 182] on textarea "Multi-text input container - paste or copy values" at bounding box center [631, 179] width 295 height 40
click at [775, 252] on icon "check" at bounding box center [771, 252] width 10 height 10
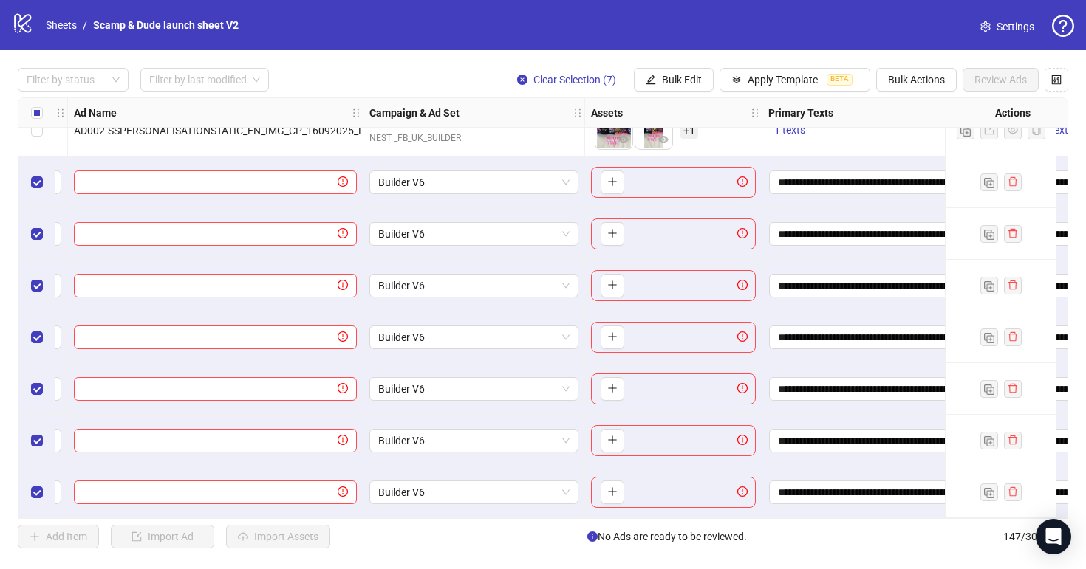
scroll to position [7215, 0]
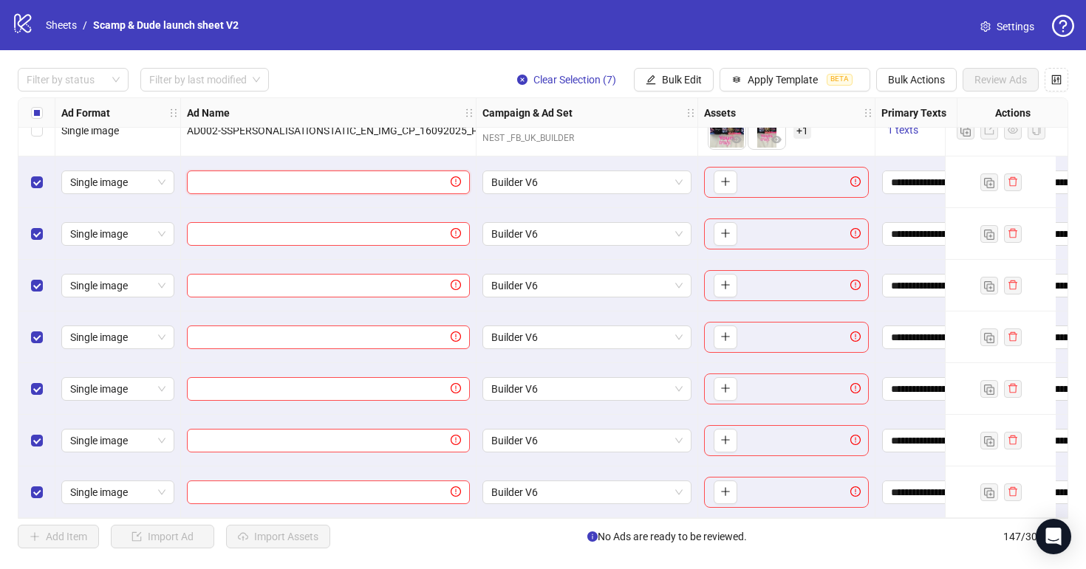
click at [347, 174] on input "text" at bounding box center [322, 182] width 252 height 16
paste input "**********"
type input "**********"
click at [438, 230] on input "text" at bounding box center [322, 234] width 252 height 16
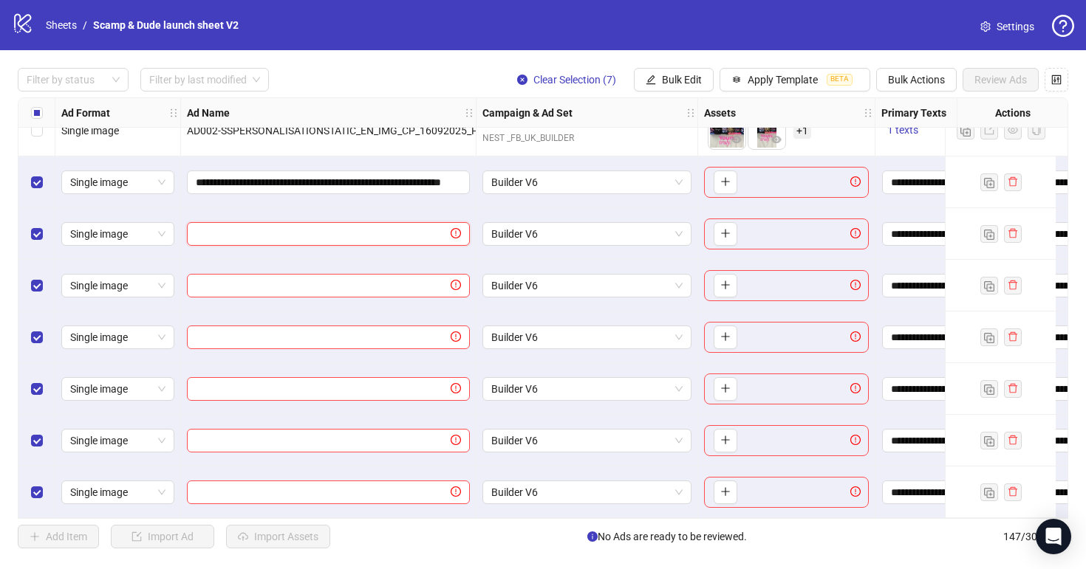
paste input "**********"
type input "**********"
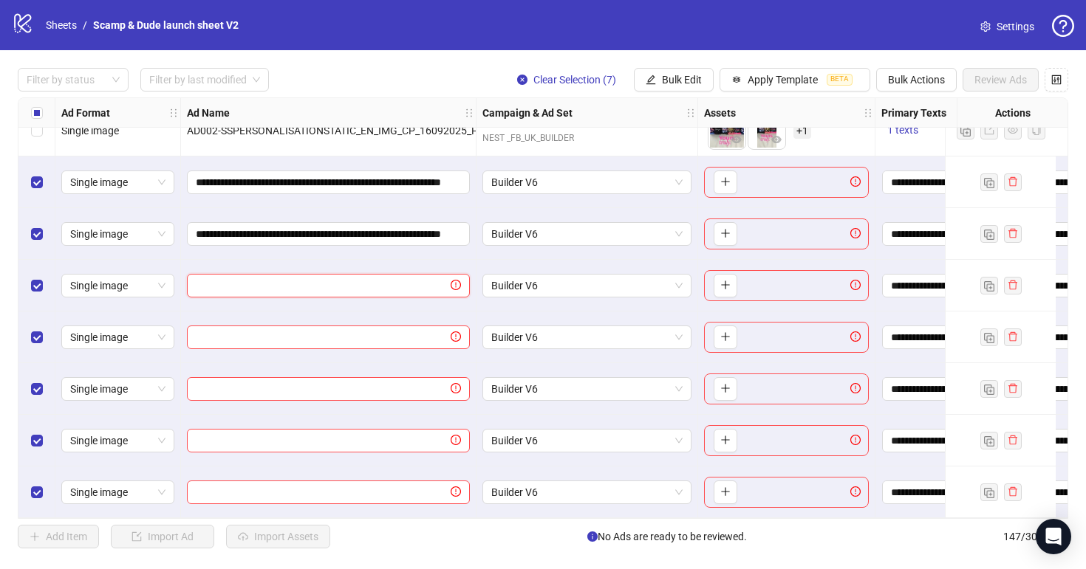
click at [379, 281] on input "text" at bounding box center [322, 286] width 252 height 16
paste input "**********"
type input "**********"
click at [369, 334] on input "text" at bounding box center [322, 337] width 252 height 16
paste input "**********"
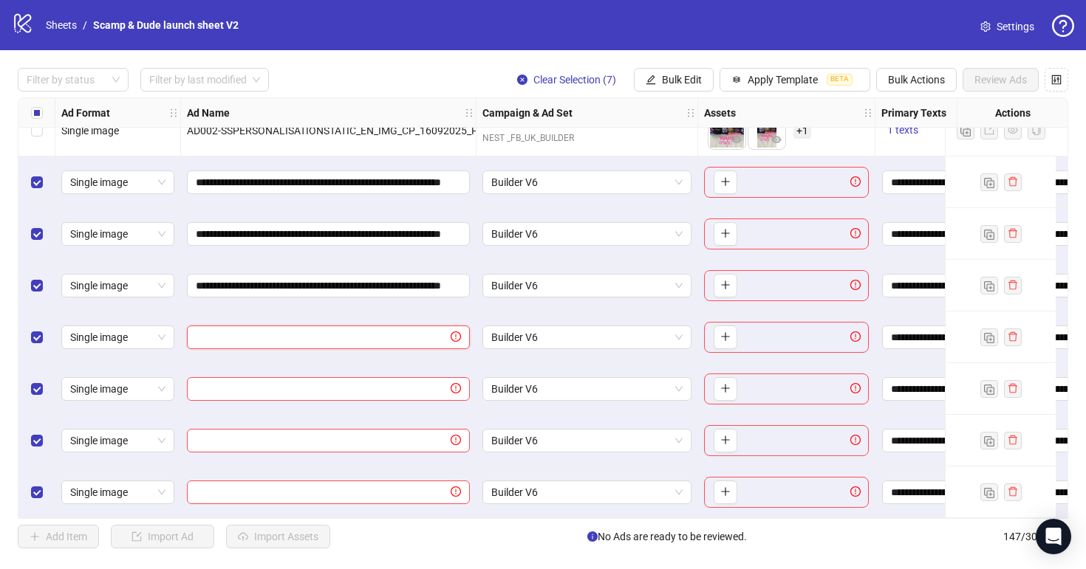
type input "**********"
click at [386, 377] on span at bounding box center [328, 389] width 283 height 24
paste input "**********"
type input "**********"
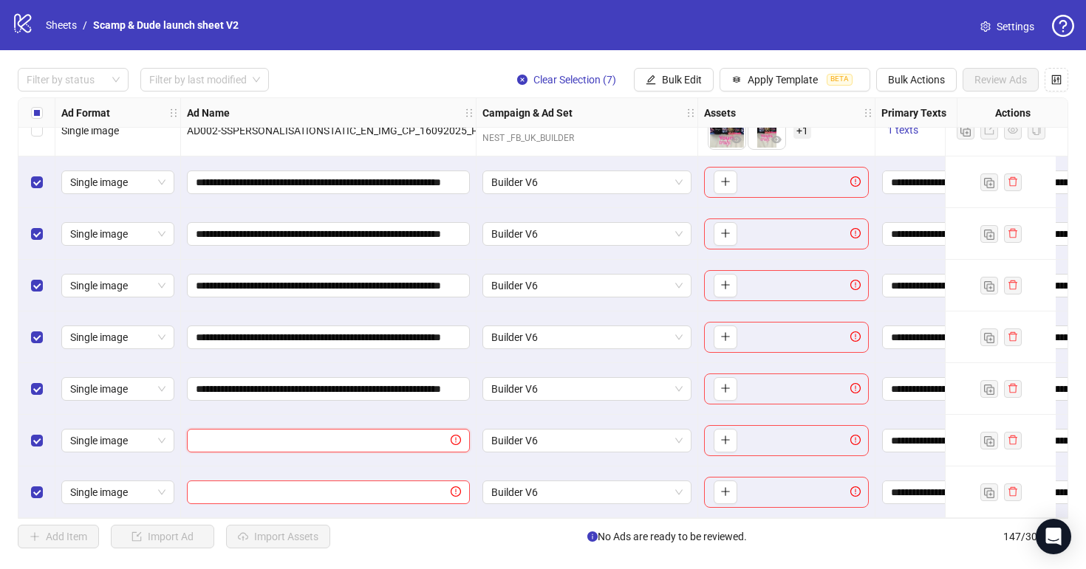
click at [312, 434] on input "text" at bounding box center [322, 441] width 252 height 16
paste input "**********"
type input "**********"
click at [326, 493] on input "text" at bounding box center [322, 492] width 252 height 16
paste input "**********"
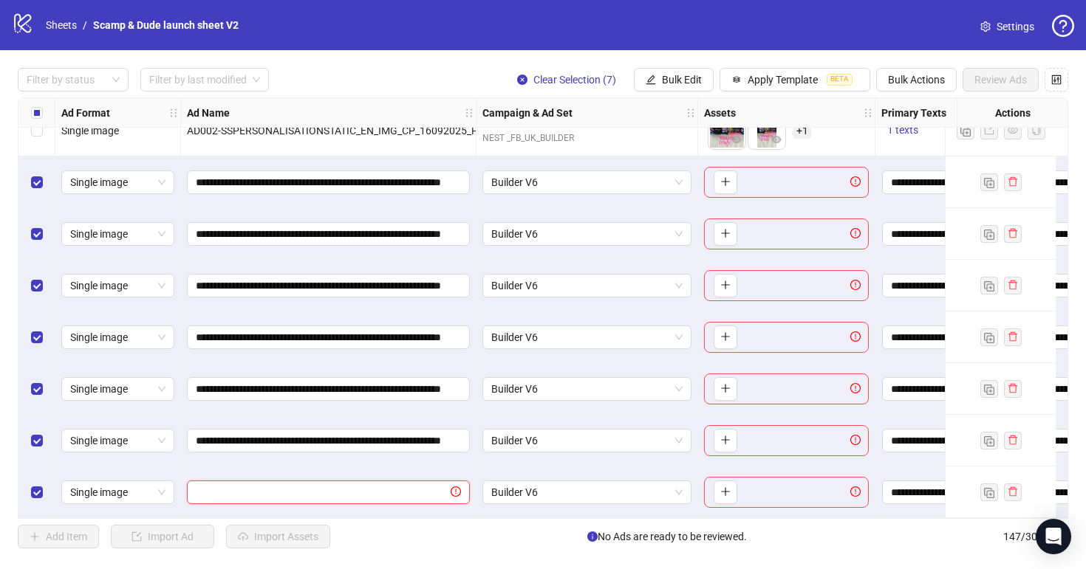
type input "**********"
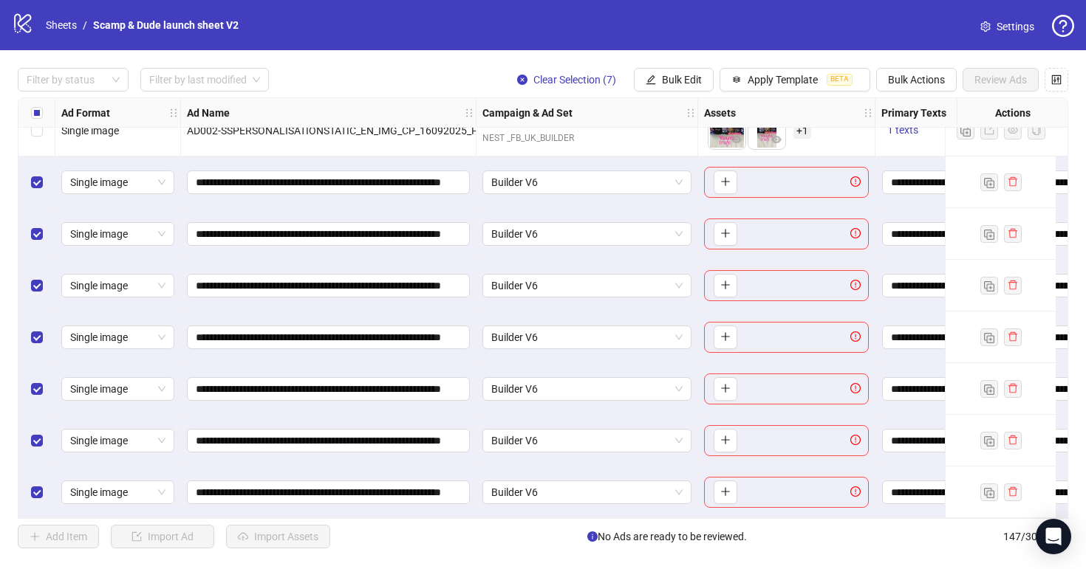
click at [408, 549] on div "Filter by status Filter by last modified Clear Selection (7) Bulk Edit Apply Te…" at bounding box center [543, 308] width 1086 height 516
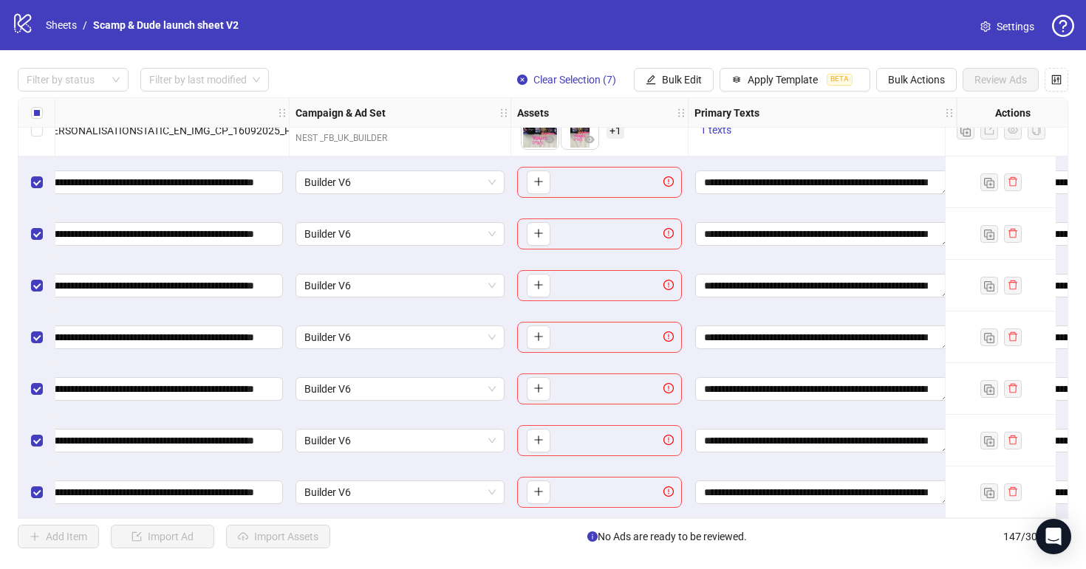
scroll to position [7215, 233]
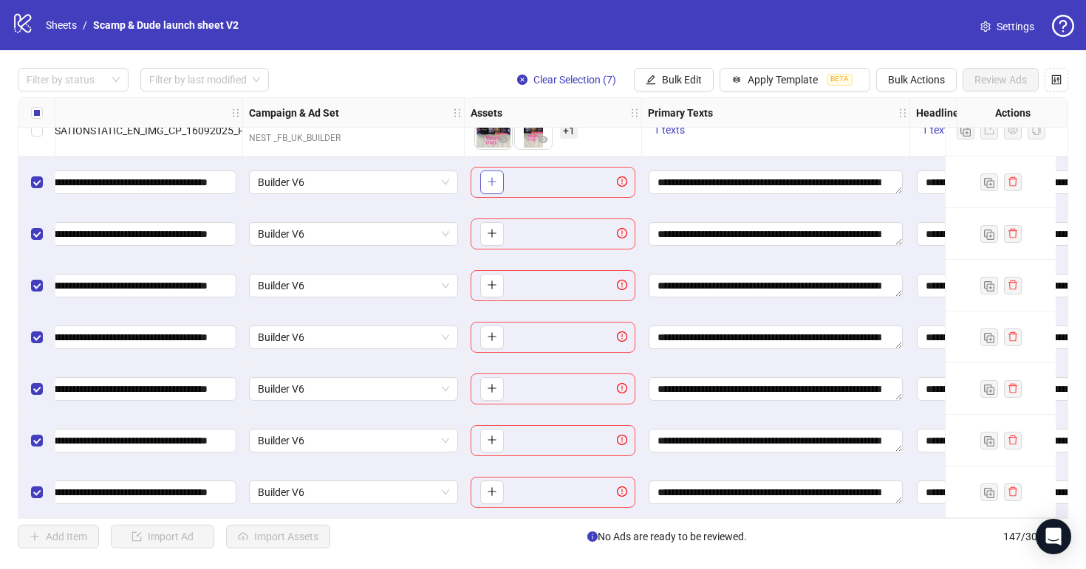
click at [484, 173] on button "button" at bounding box center [492, 183] width 24 height 24
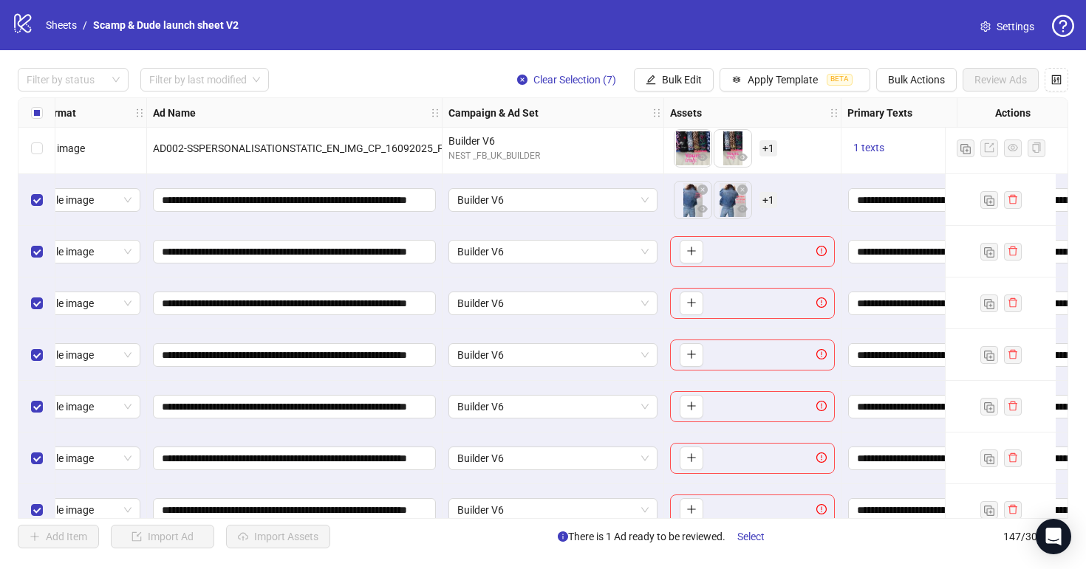
scroll to position [7191, 0]
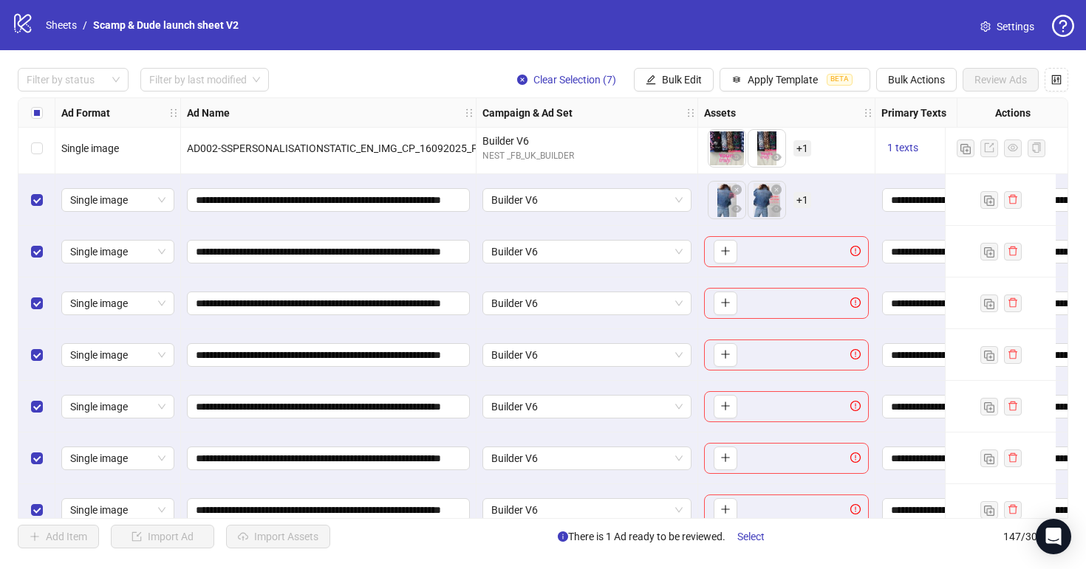
click at [800, 203] on span "+ 1" at bounding box center [802, 200] width 18 height 16
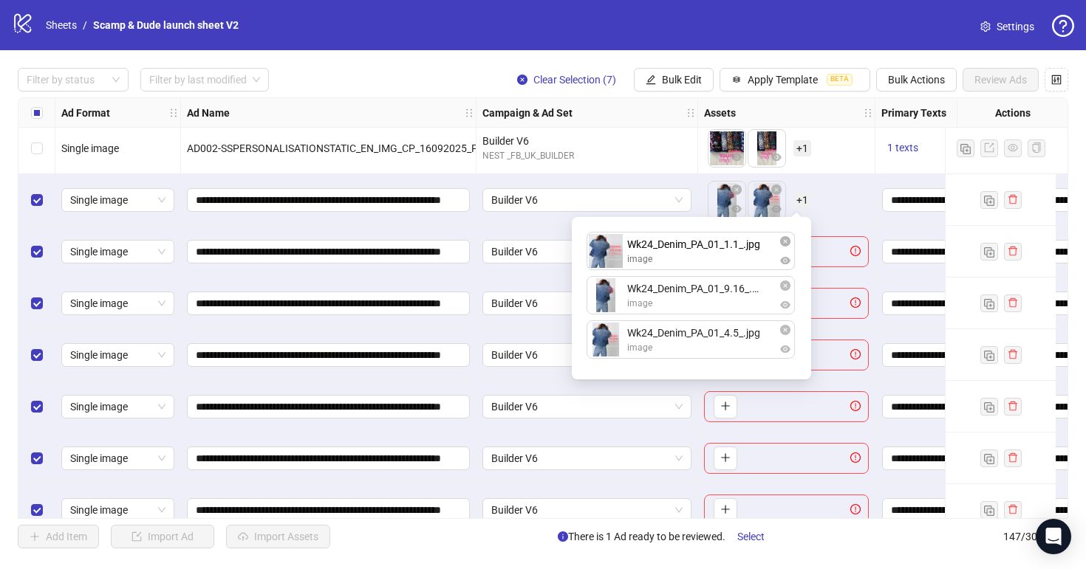
drag, startPoint x: 721, startPoint y: 349, endPoint x: 719, endPoint y: 262, distance: 87.2
click at [720, 262] on div "Wk24_Denim_PA_01_9.16_.jpg image Wk24_Denim_PA_01_4.5_.jpg image Wk24_Denim_PA_…" at bounding box center [692, 298] width 222 height 145
click at [866, 202] on div "To pick up a draggable item, press the space bar. While dragging, use the arrow…" at bounding box center [786, 200] width 165 height 46
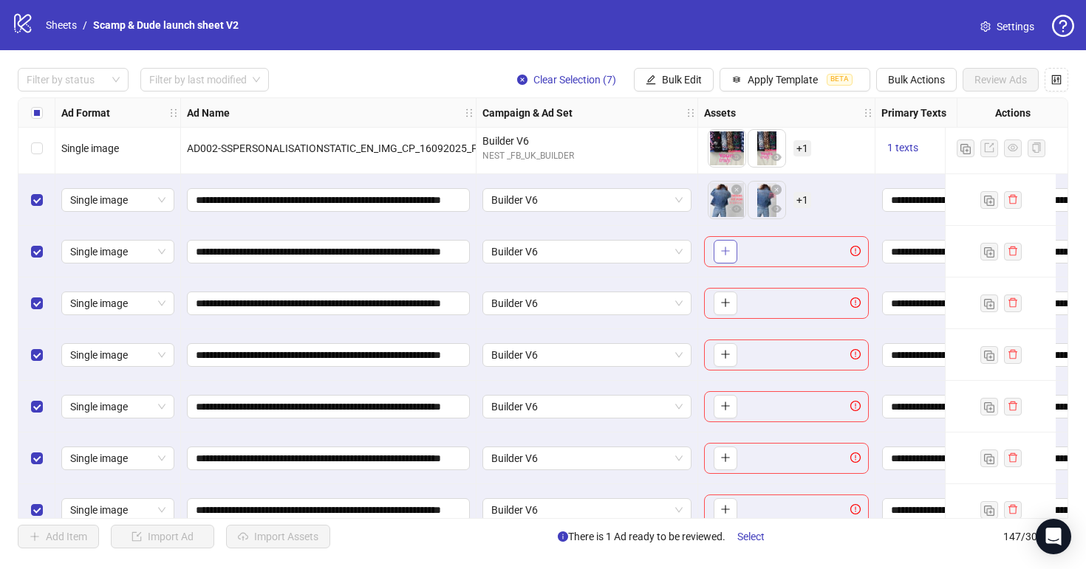
click at [724, 251] on icon "plus" at bounding box center [725, 251] width 8 height 1
click at [729, 304] on icon "plus" at bounding box center [725, 303] width 10 height 10
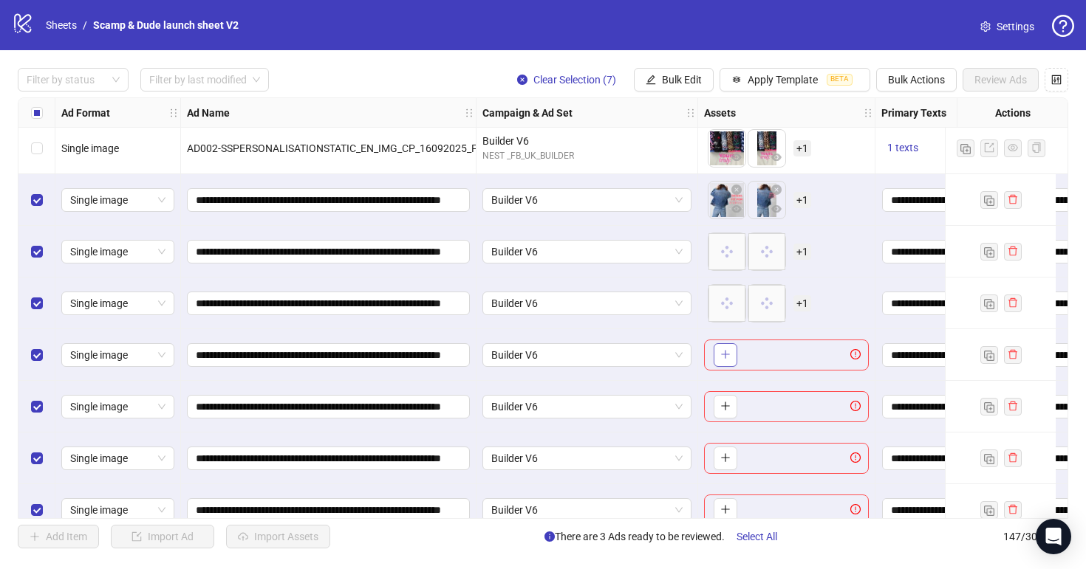
click at [726, 355] on icon "plus" at bounding box center [725, 354] width 10 height 10
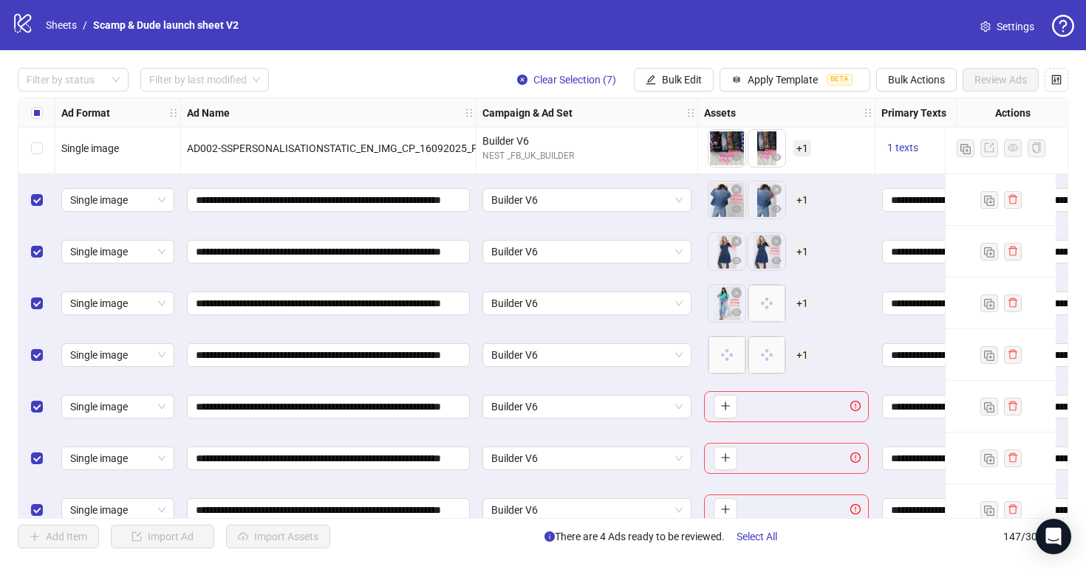
scroll to position [7215, 0]
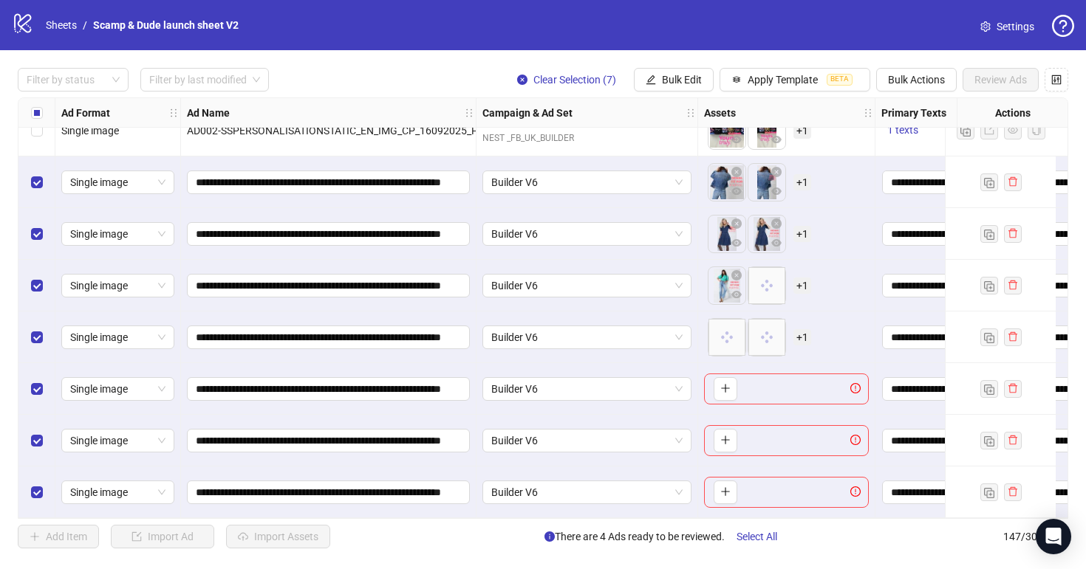
click at [741, 386] on div "To pick up a draggable item, press the space bar. While dragging, use the arrow…" at bounding box center [786, 389] width 165 height 31
click at [730, 386] on icon "plus" at bounding box center [725, 388] width 10 height 10
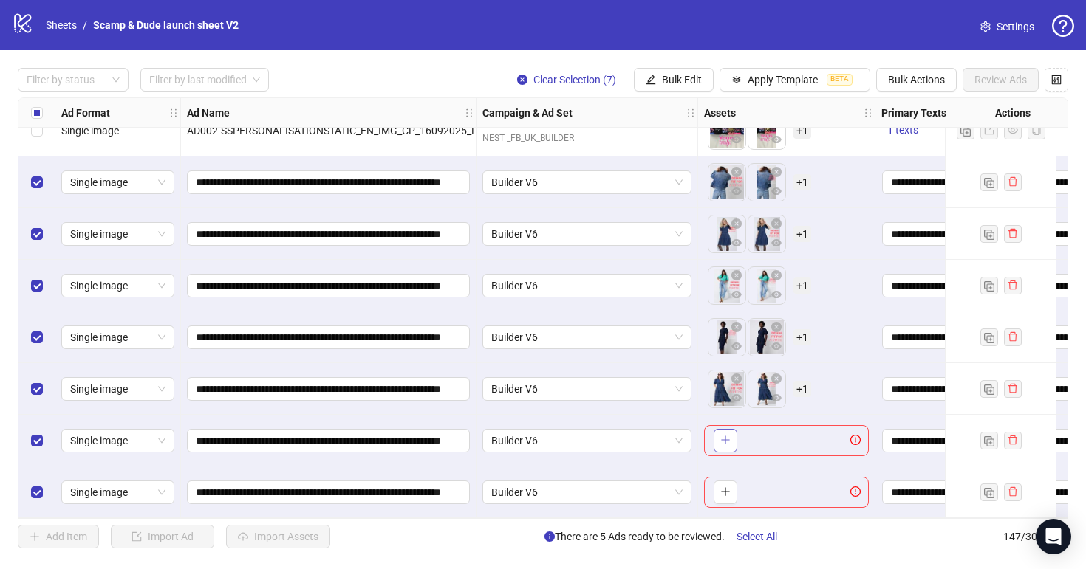
click at [717, 446] on button "button" at bounding box center [725, 441] width 24 height 24
click at [726, 494] on button "button" at bounding box center [725, 493] width 24 height 24
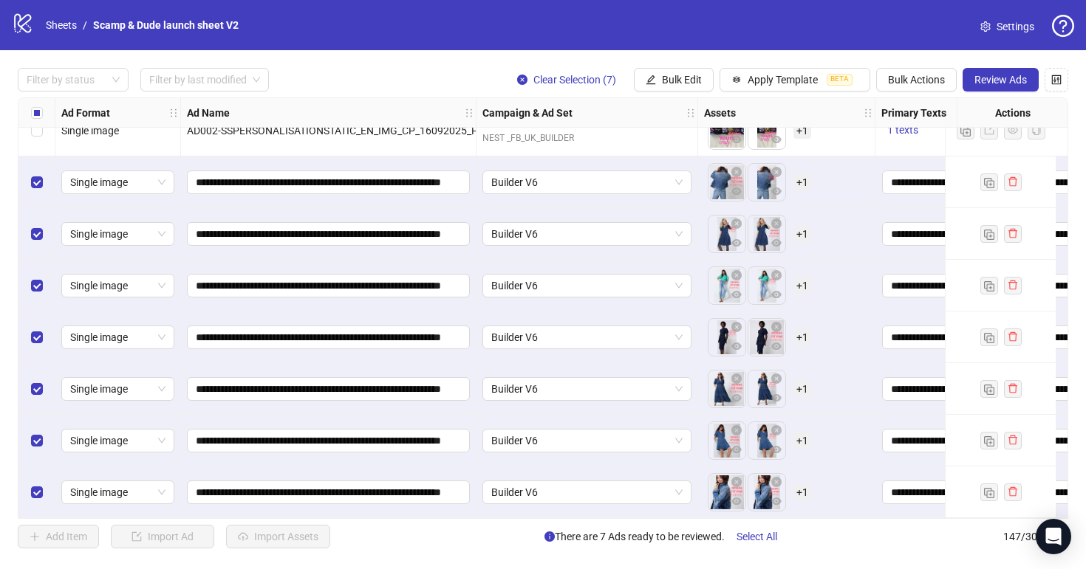
click at [801, 226] on span "+ 1" at bounding box center [802, 234] width 18 height 16
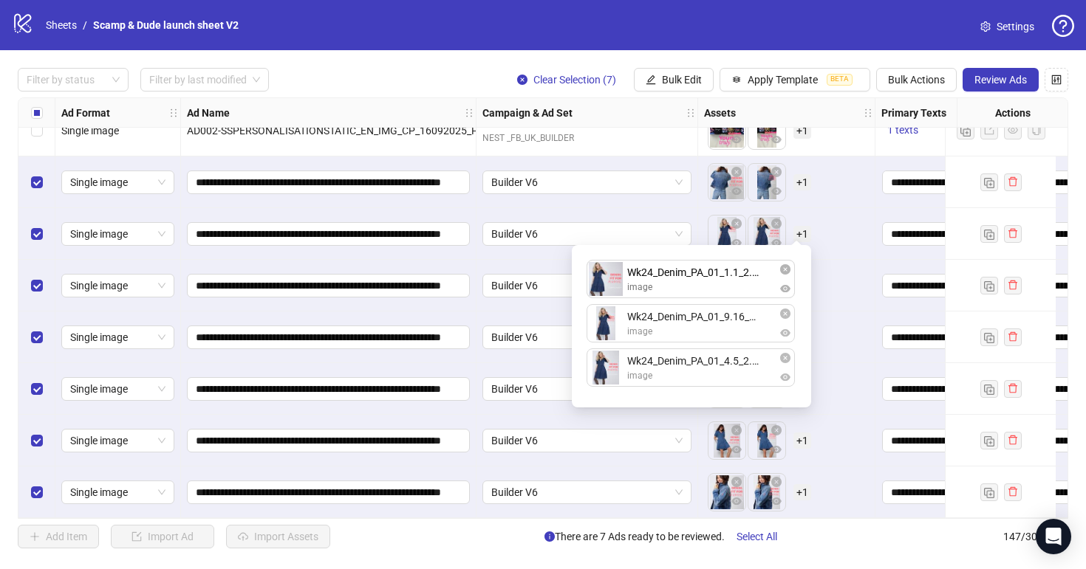
drag, startPoint x: 664, startPoint y: 374, endPoint x: 663, endPoint y: 275, distance: 99.0
click at [663, 275] on div "Wk24_Denim_PA_01_9.16_2.jpg image Wk24_Denim_PA_01_4.5_2.jpg image Wk24_Denim_P…" at bounding box center [692, 326] width 222 height 145
click at [846, 293] on div "To pick up a draggable item, press the space bar. While dragging, use the arrow…" at bounding box center [786, 286] width 165 height 46
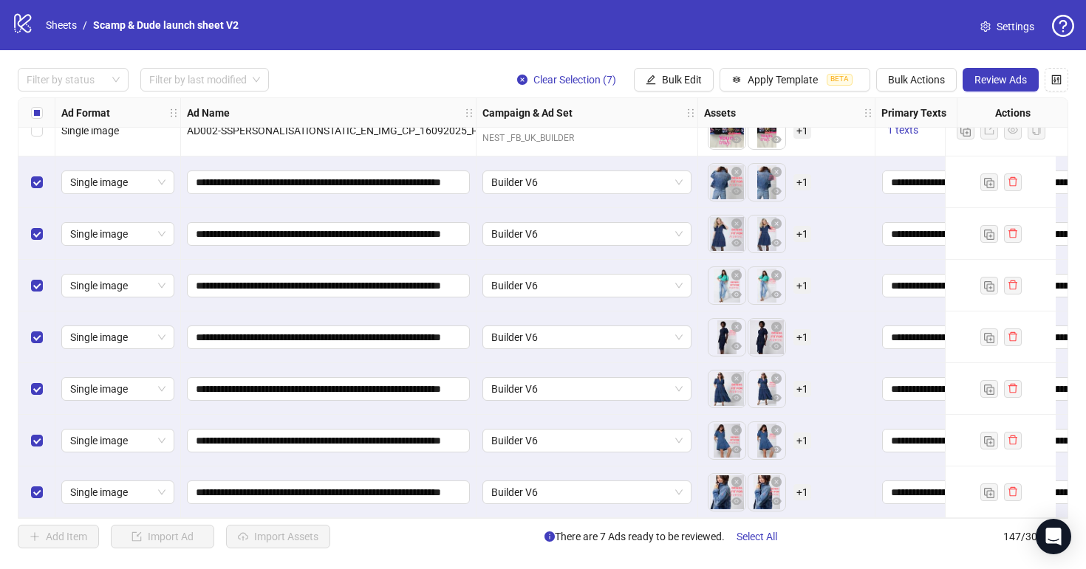
click at [804, 278] on span "+ 1" at bounding box center [802, 286] width 18 height 16
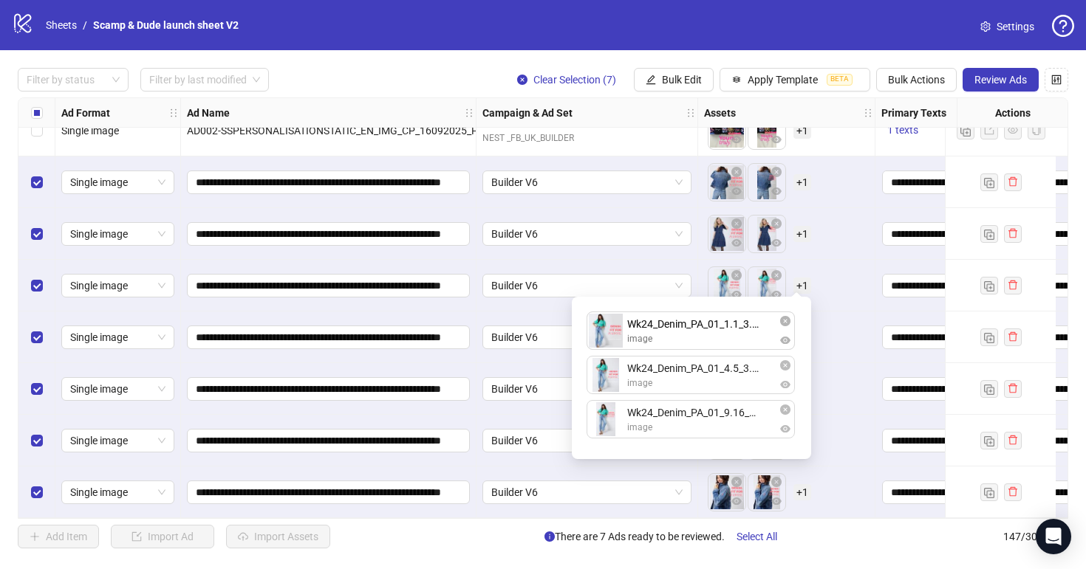
drag, startPoint x: 674, startPoint y: 425, endPoint x: 670, endPoint y: 342, distance: 82.8
click at [671, 342] on div "Wk24_Denim_PA_01_4.5_3.jpg image Wk24_Denim_PA_01_9.16_3.jpg image Wk24_Denim_P…" at bounding box center [692, 378] width 222 height 145
drag, startPoint x: 716, startPoint y: 430, endPoint x: 714, endPoint y: 383, distance: 47.3
click at [716, 383] on div "Wk24_Denim_PA_01_1.1_3.jpg image Wk24_Denim_PA_01_4.5_3.jpg image Wk24_Denim_PA…" at bounding box center [692, 378] width 222 height 145
click at [820, 366] on div "To pick up a draggable item, press the space bar. While dragging, use the arrow…" at bounding box center [786, 389] width 165 height 46
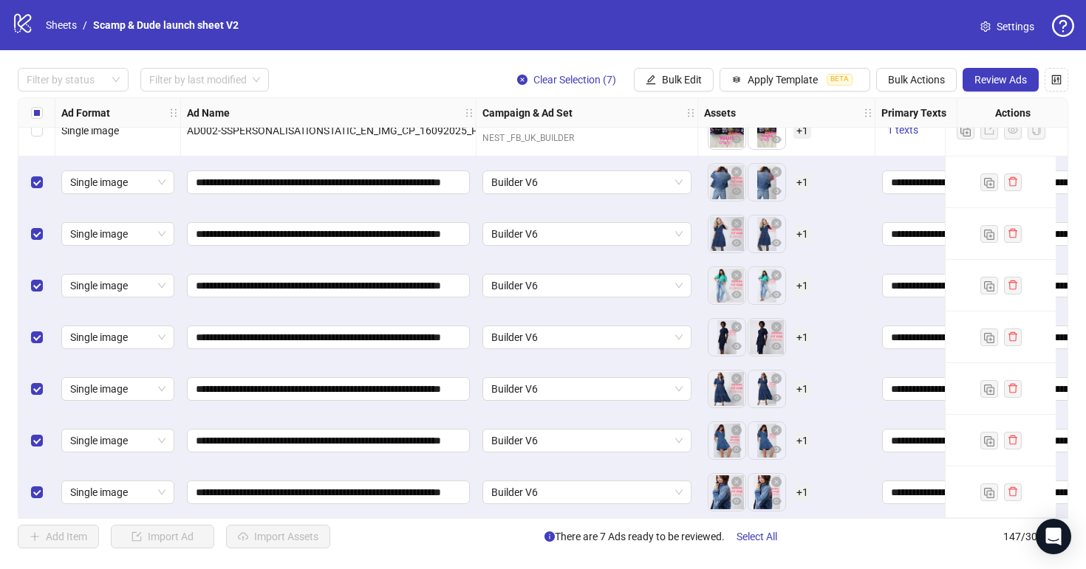
click at [800, 335] on span "+ 1" at bounding box center [802, 337] width 18 height 16
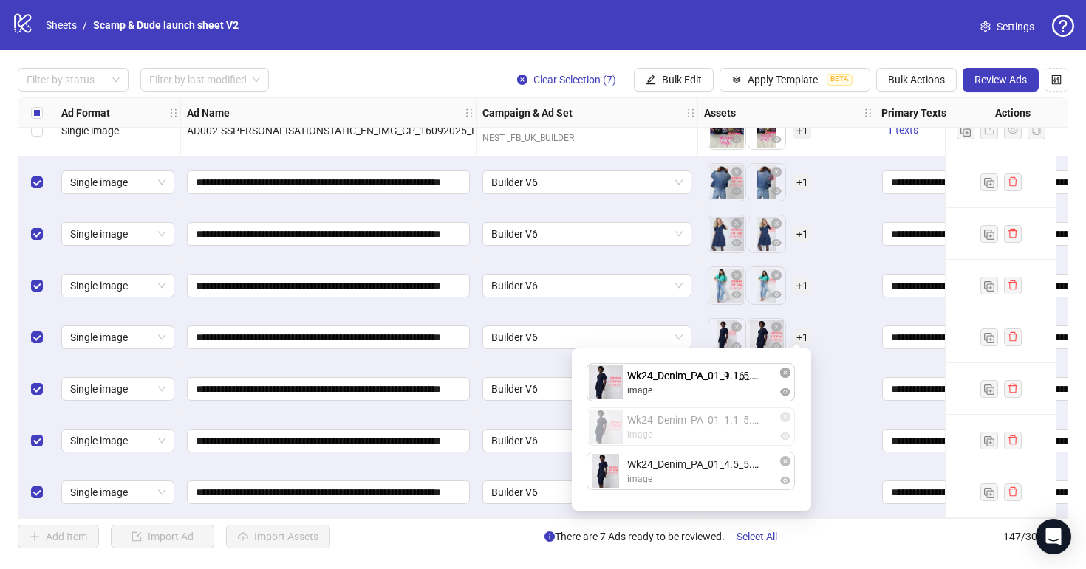
drag, startPoint x: 697, startPoint y: 439, endPoint x: 697, endPoint y: 388, distance: 50.2
click at [697, 388] on div "Wk24_Denim_PA_01_9.16_5.jpg image Wk24_Denim_PA_01_1.1_5.jpg image Wk24_Denim_P…" at bounding box center [692, 429] width 222 height 145
click at [860, 415] on div "To pick up a draggable item, press the space bar. While dragging, use the arrow…" at bounding box center [786, 441] width 177 height 52
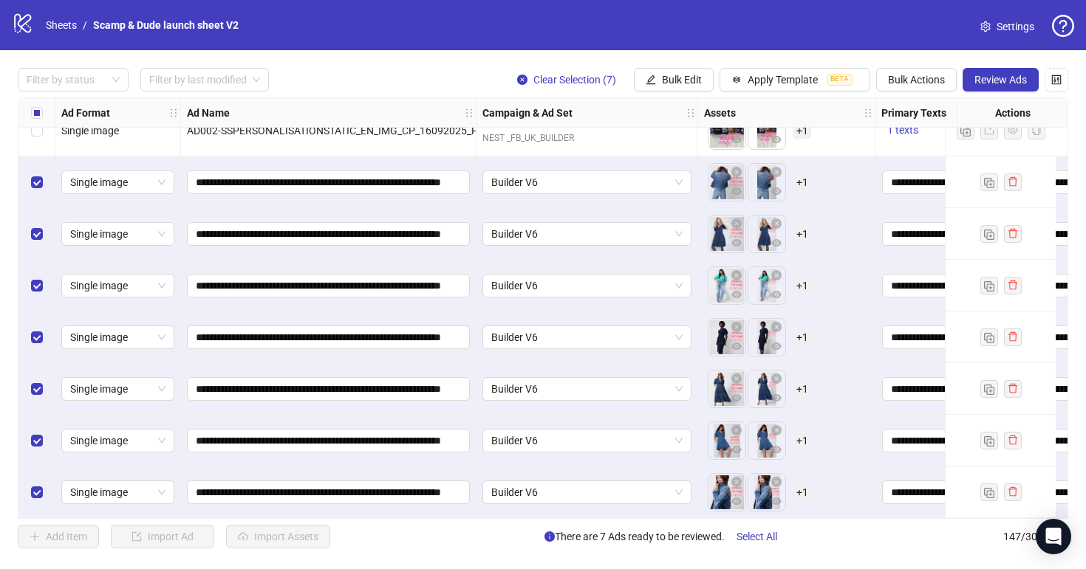
click at [802, 382] on span "+ 1" at bounding box center [802, 389] width 18 height 16
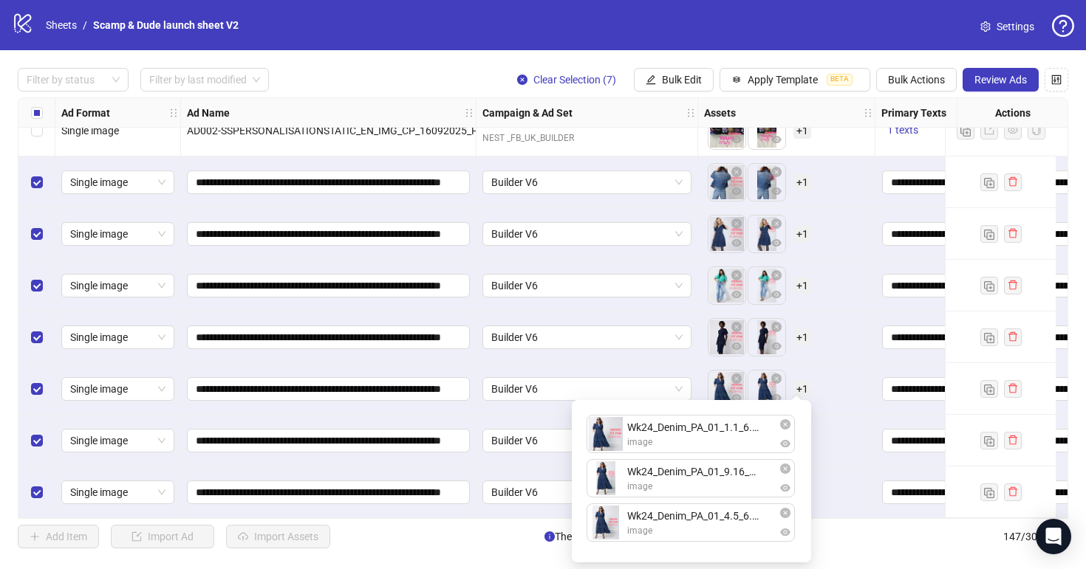
click at [846, 428] on div "To pick up a draggable item, press the space bar. While dragging, use the arrow…" at bounding box center [786, 441] width 165 height 46
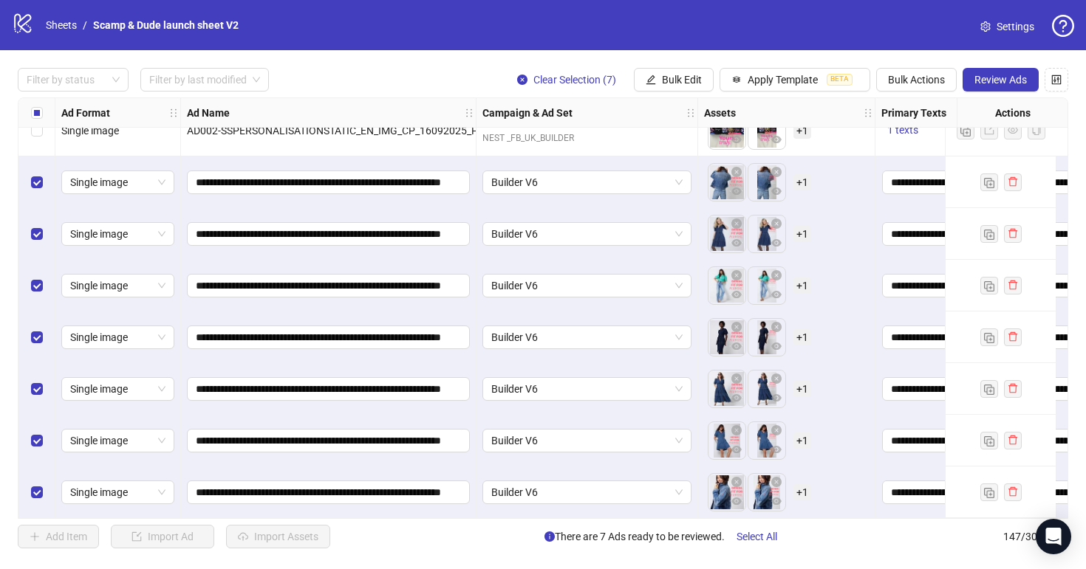
click at [799, 382] on span "+ 1" at bounding box center [802, 389] width 18 height 16
click at [848, 408] on div "To pick up a draggable item, press the space bar. While dragging, use the arrow…" at bounding box center [786, 389] width 177 height 52
click at [803, 439] on span "+ 1" at bounding box center [802, 441] width 18 height 16
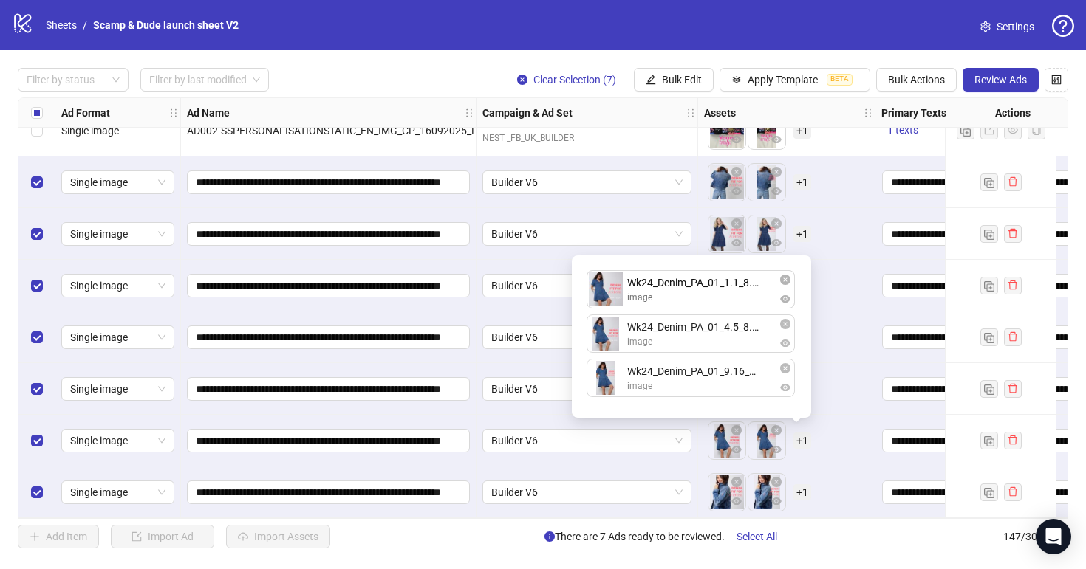
drag, startPoint x: 744, startPoint y: 386, endPoint x: 742, endPoint y: 315, distance: 71.0
click at [742, 315] on div "Wk24_Denim_PA_01_4.5_8.jpg image Wk24_Denim_PA_01_9.16_8.jpg image Wk24_Denim_P…" at bounding box center [692, 336] width 222 height 145
drag, startPoint x: 742, startPoint y: 386, endPoint x: 742, endPoint y: 338, distance: 48.7
click at [742, 338] on div "Wk24_Denim_PA_01_1.1_8.jpg image Wk24_Denim_PA_01_4.5_8.jpg image Wk24_Denim_PA…" at bounding box center [692, 336] width 222 height 145
click at [830, 454] on div "To pick up a draggable item, press the space bar. While dragging, use the arrow…" at bounding box center [786, 441] width 165 height 46
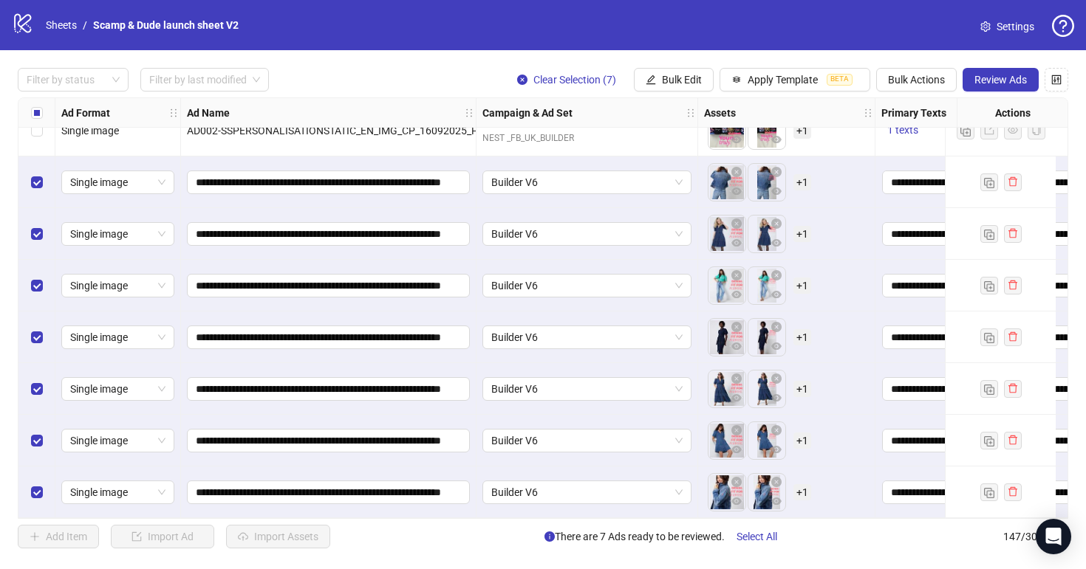
click at [800, 484] on span "+ 1" at bounding box center [802, 492] width 18 height 16
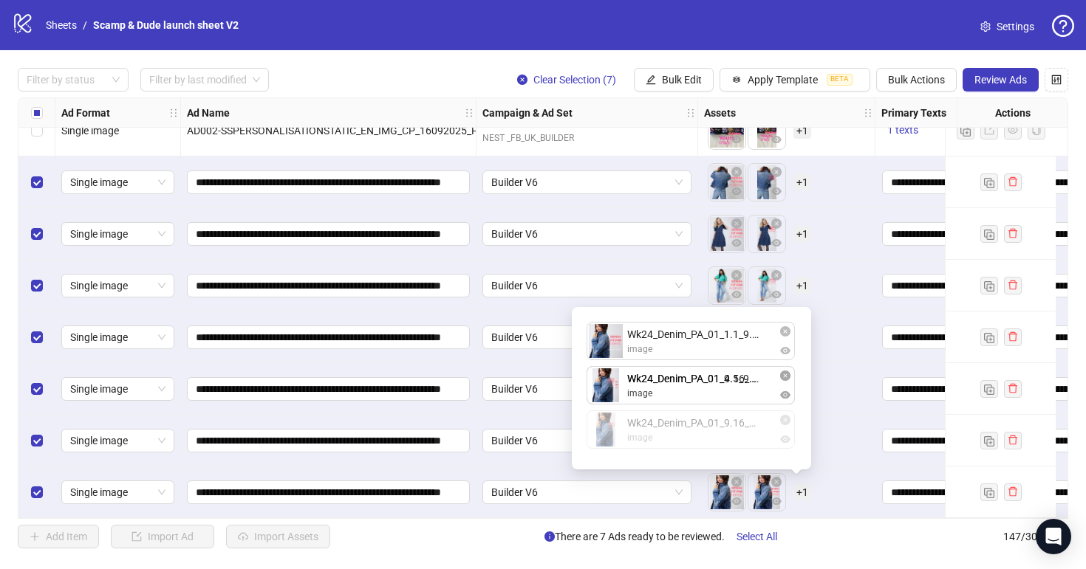
drag, startPoint x: 711, startPoint y: 431, endPoint x: 712, endPoint y: 398, distance: 32.5
click at [712, 398] on div "Wk24_Denim_PA_01_1.1_9.jpg image Wk24_Denim_PA_01_4.5_9.jpg image Wk24_Denim_PA…" at bounding box center [692, 388] width 222 height 145
click at [835, 494] on div "To pick up a draggable item, press the space bar. While dragging, use the arrow…" at bounding box center [786, 493] width 165 height 46
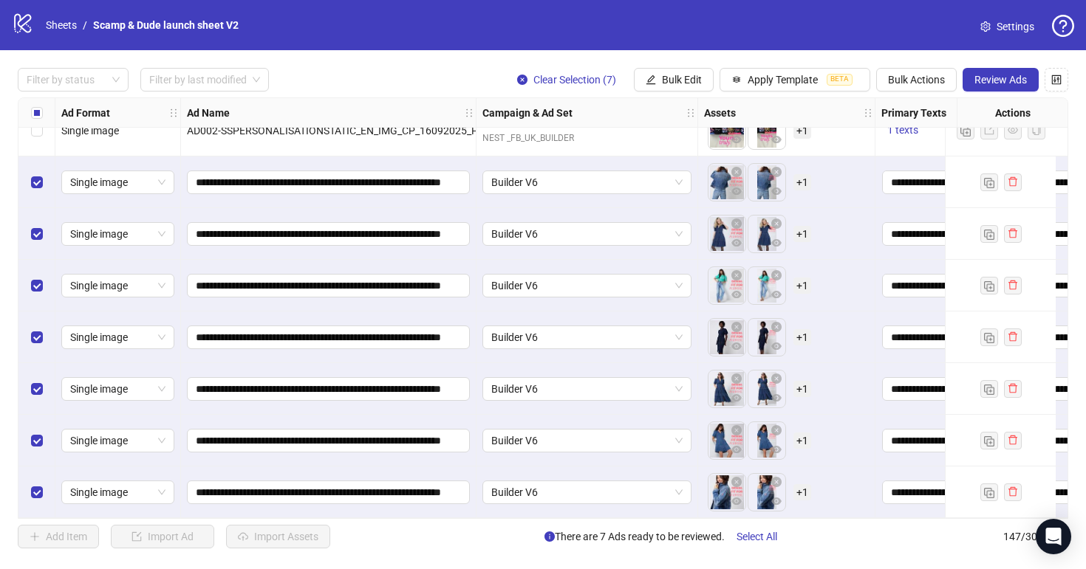
click at [804, 179] on span "+ 1" at bounding box center [802, 182] width 18 height 16
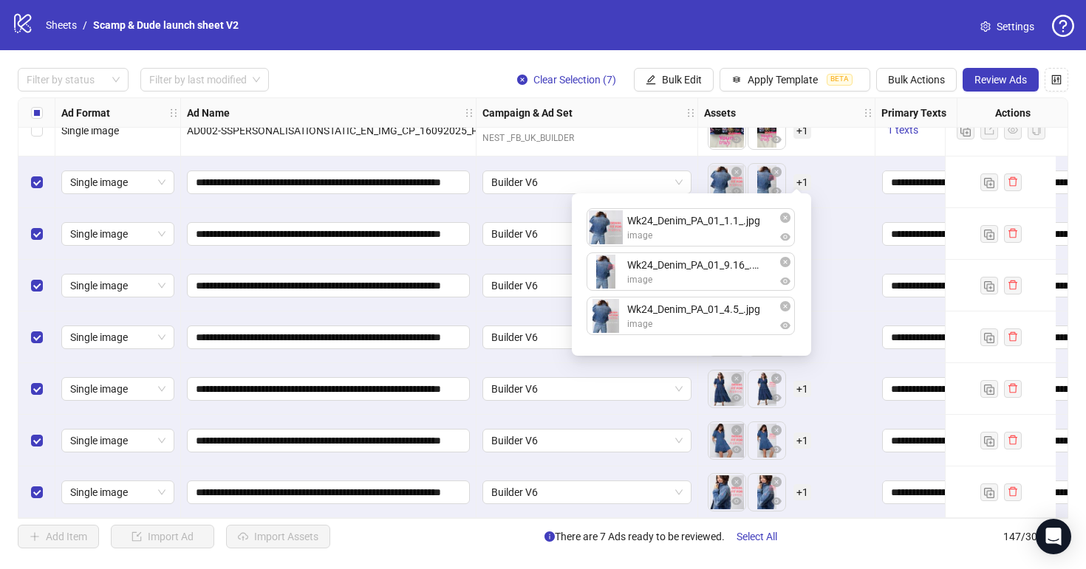
click at [854, 315] on div "To pick up a draggable item, press the space bar. While dragging, use the arrow…" at bounding box center [786, 338] width 165 height 46
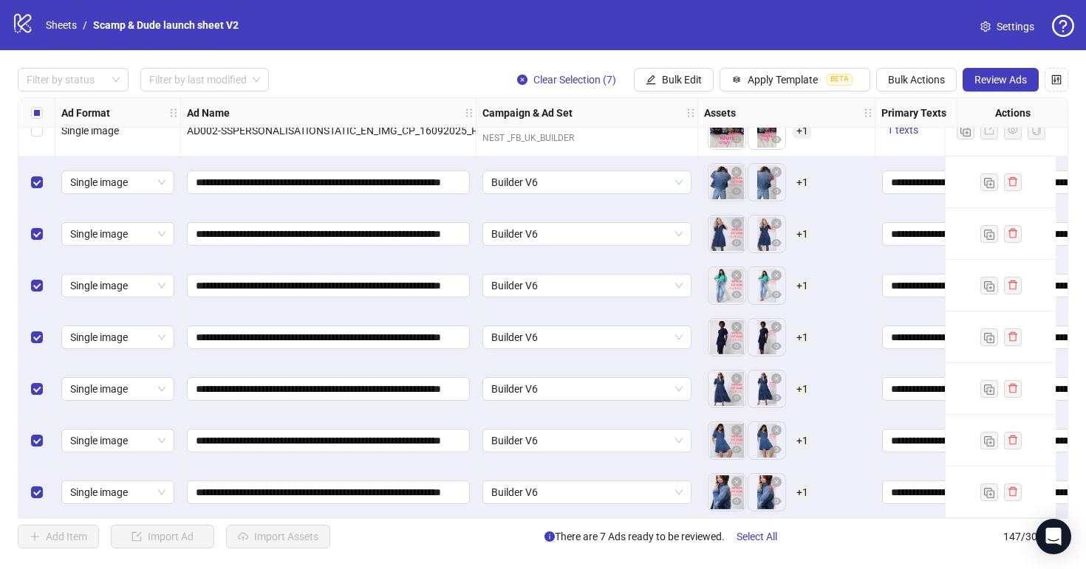
click at [807, 226] on span "+ 1" at bounding box center [802, 234] width 18 height 16
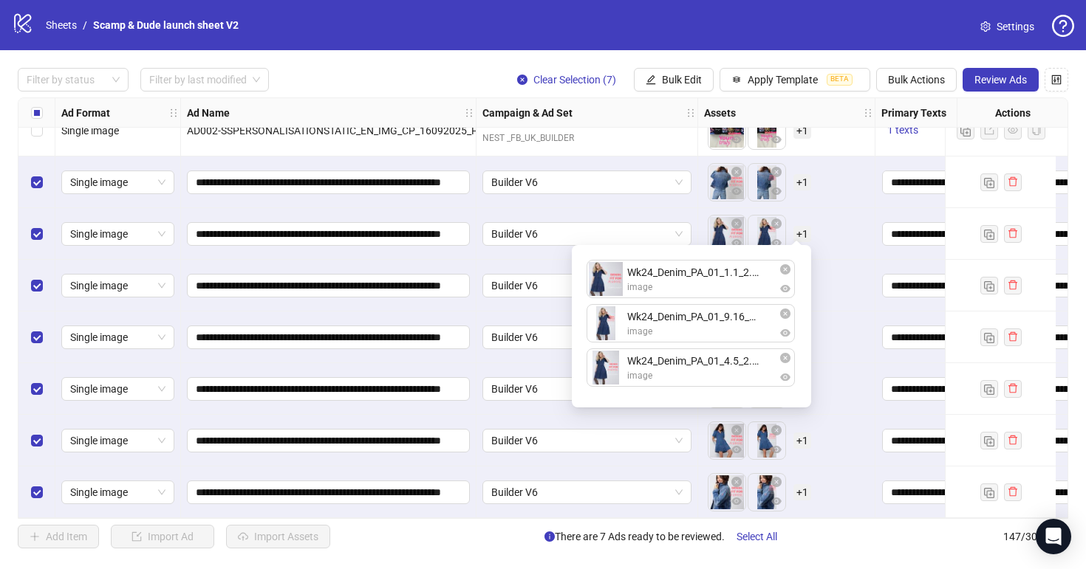
click at [826, 383] on div "To pick up a draggable item, press the space bar. While dragging, use the arrow…" at bounding box center [786, 389] width 165 height 46
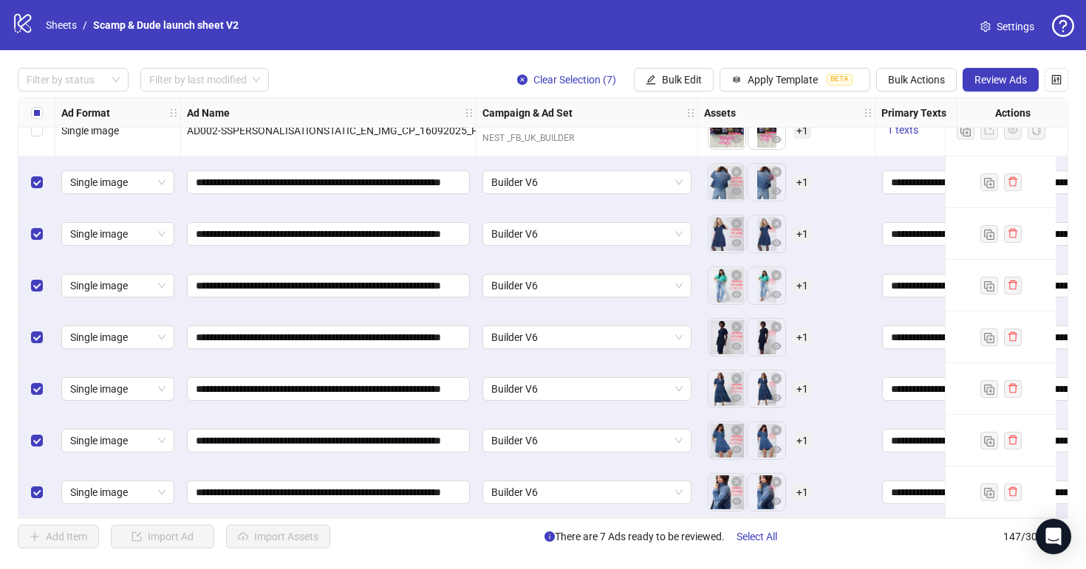
click at [803, 278] on span "+ 1" at bounding box center [802, 286] width 18 height 16
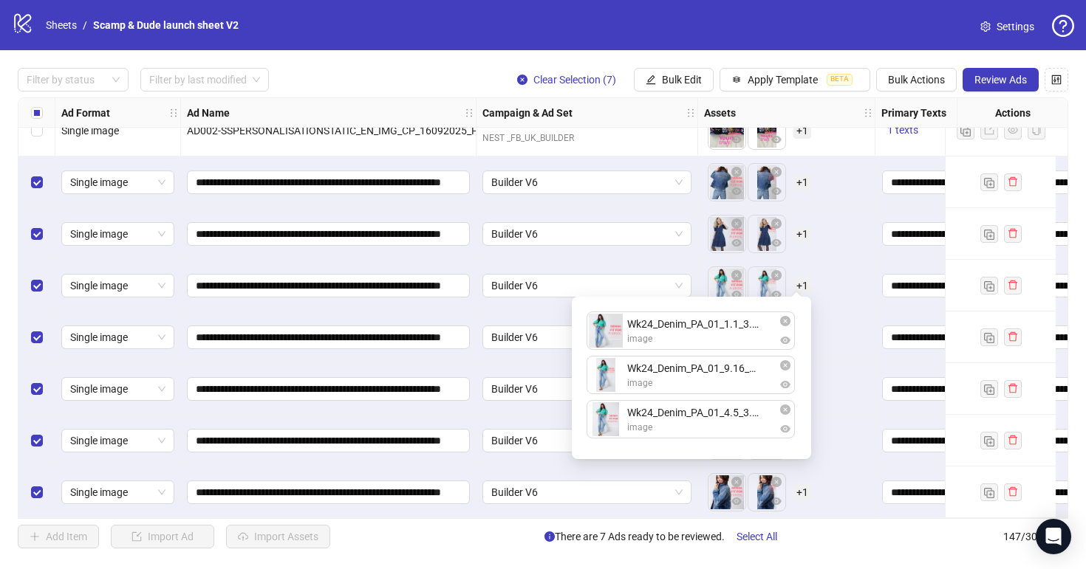
click at [832, 423] on div "To pick up a draggable item, press the space bar. While dragging, use the arrow…" at bounding box center [786, 441] width 165 height 46
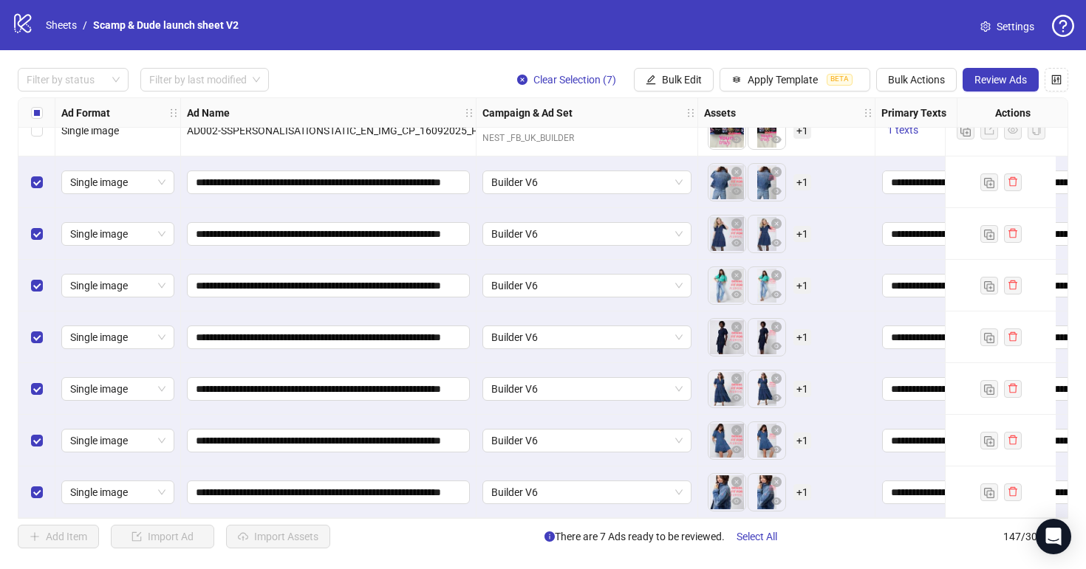
click at [798, 331] on span "+ 1" at bounding box center [802, 337] width 18 height 16
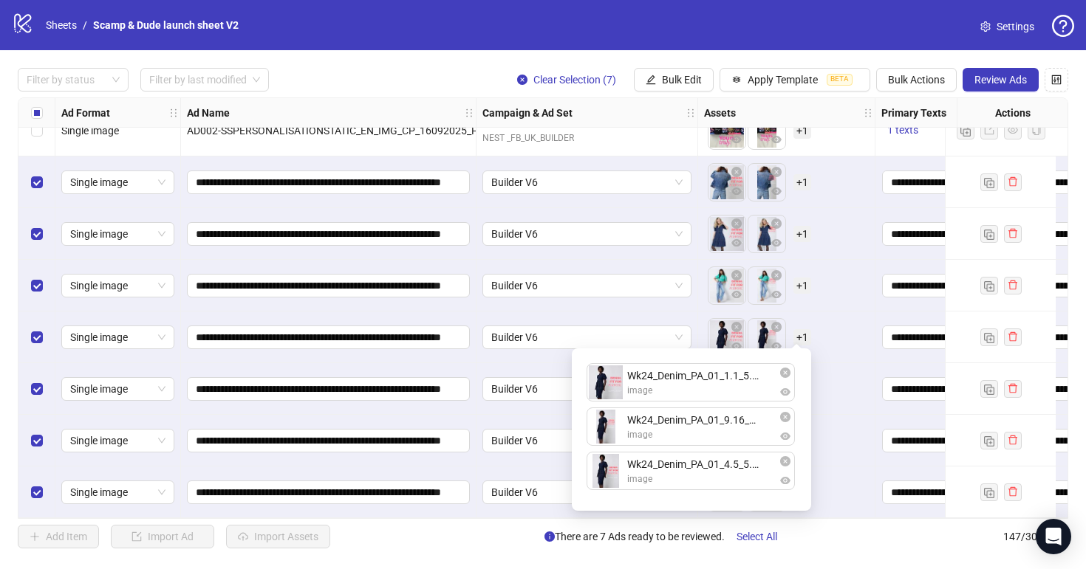
click at [837, 470] on div "To pick up a draggable item, press the space bar. While dragging, use the arrow…" at bounding box center [786, 493] width 165 height 46
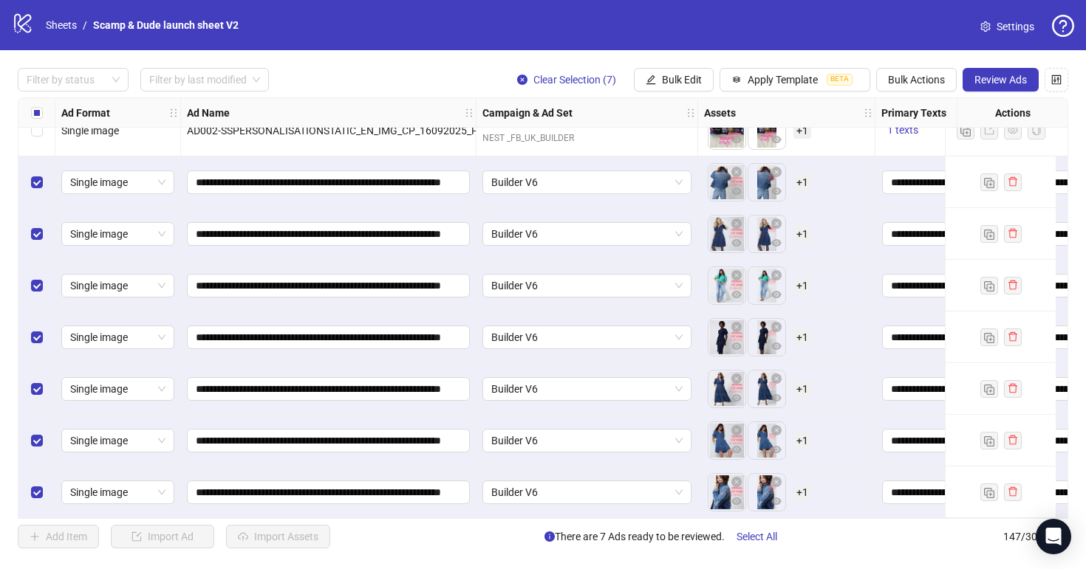
click at [809, 387] on span "+ 1" at bounding box center [802, 389] width 18 height 16
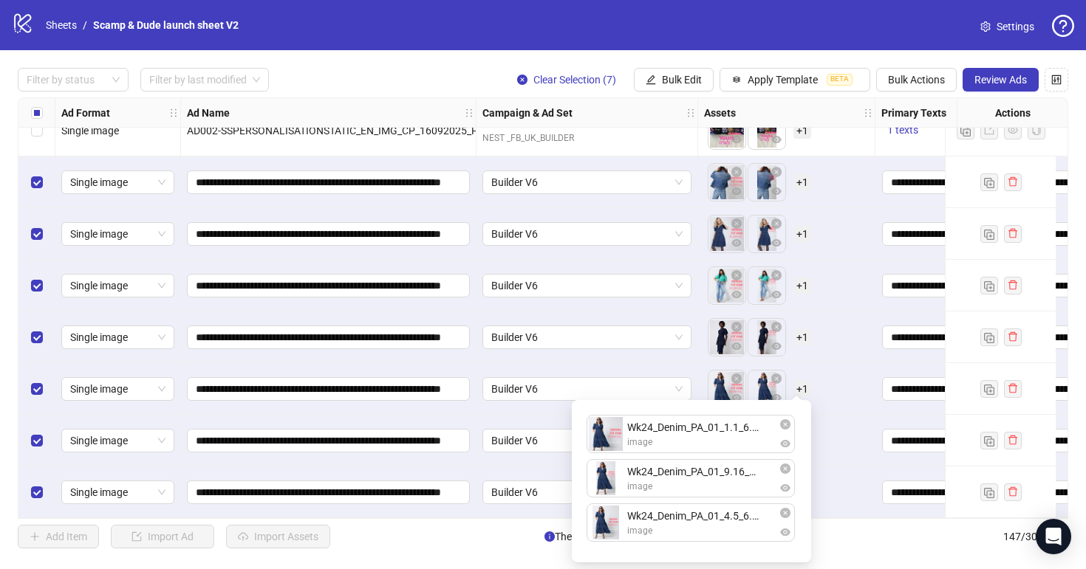
click at [847, 505] on div "To pick up a draggable item, press the space bar. While dragging, use the arrow…" at bounding box center [786, 493] width 165 height 46
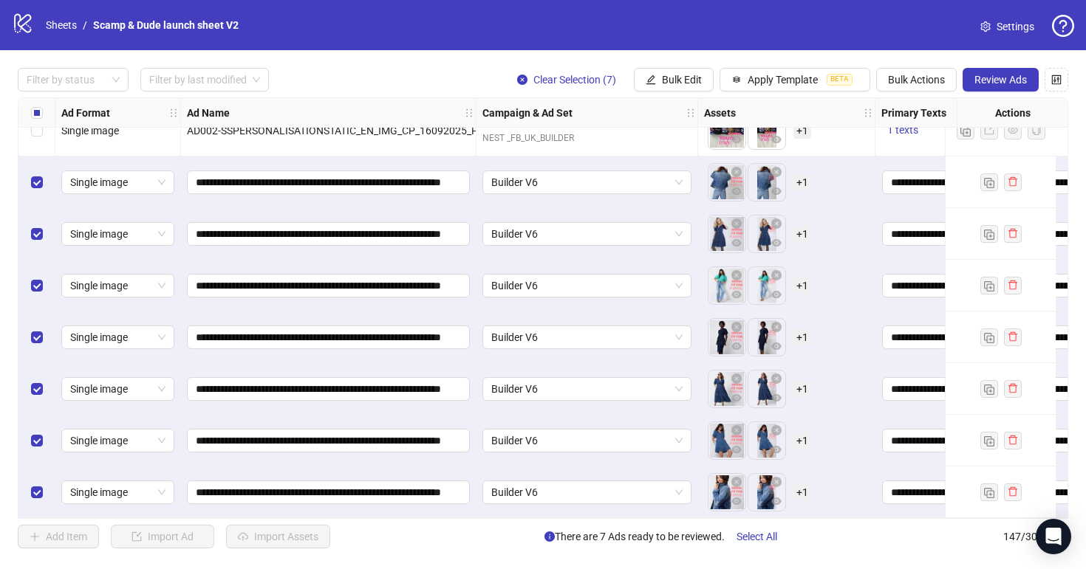
click at [804, 484] on span "+ 1" at bounding box center [802, 492] width 18 height 16
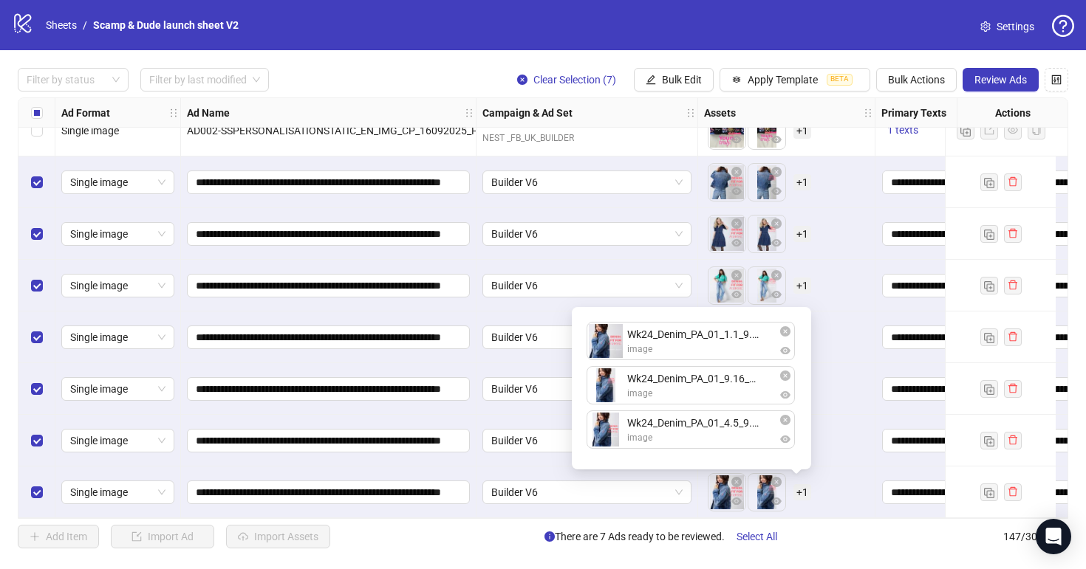
click at [835, 499] on div "To pick up a draggable item, press the space bar. While dragging, use the arrow…" at bounding box center [786, 493] width 165 height 46
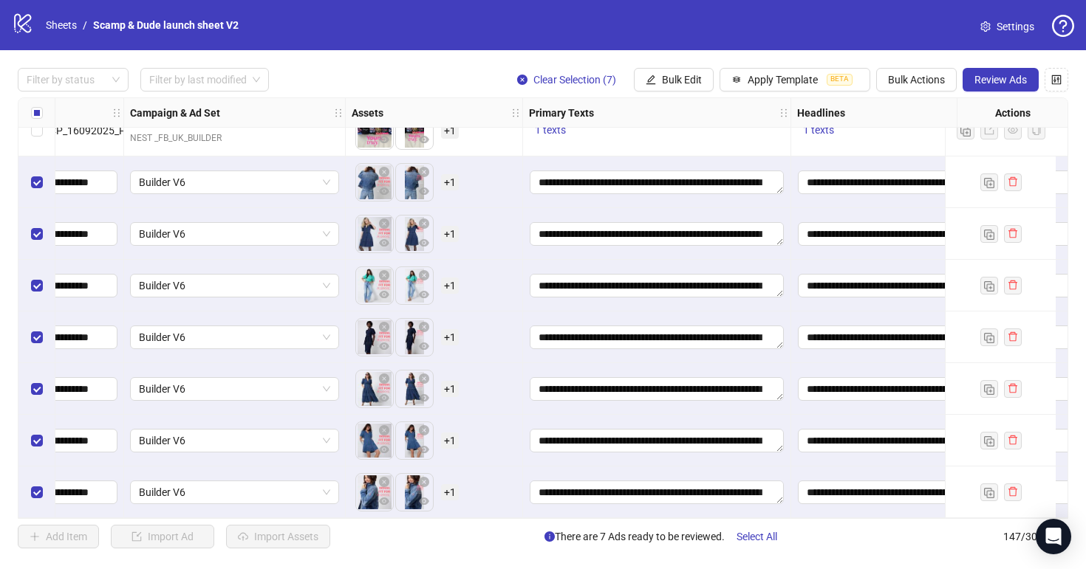
scroll to position [7215, 908]
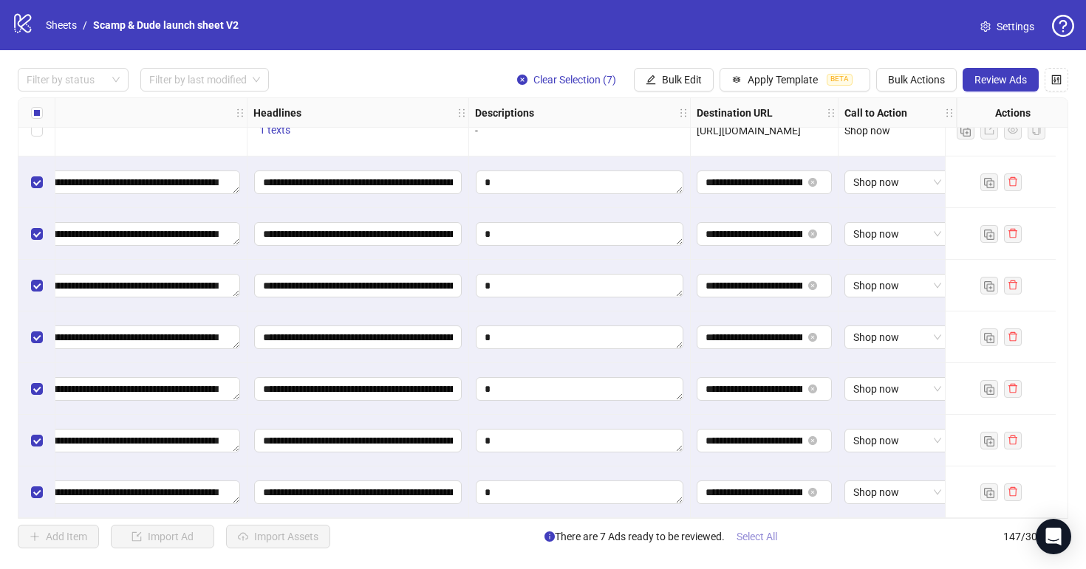
click at [774, 532] on span "Select All" at bounding box center [756, 537] width 41 height 12
click at [994, 83] on span "Review Ads" at bounding box center [1000, 80] width 52 height 12
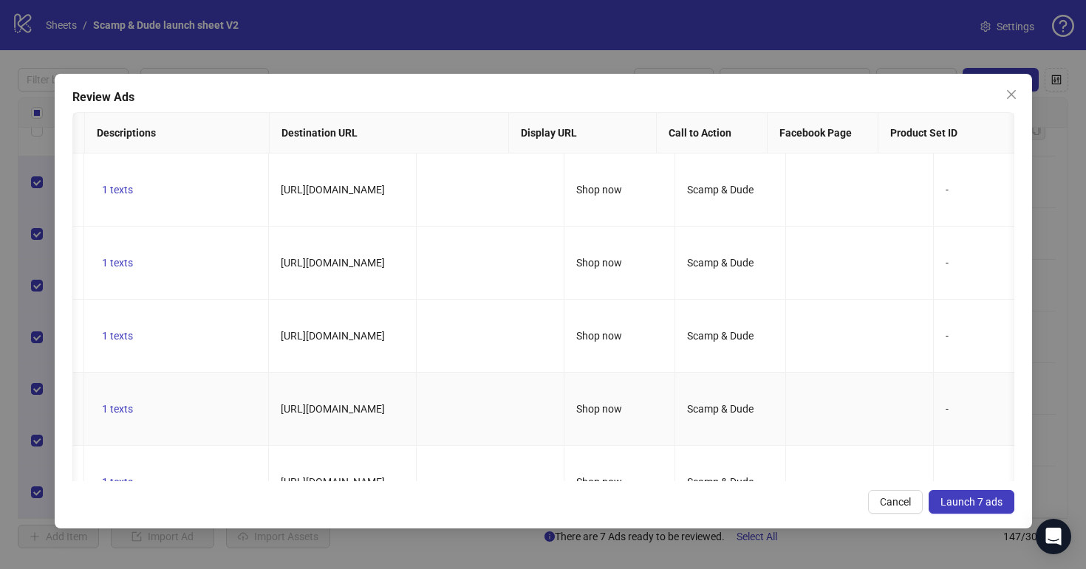
scroll to position [0, 0]
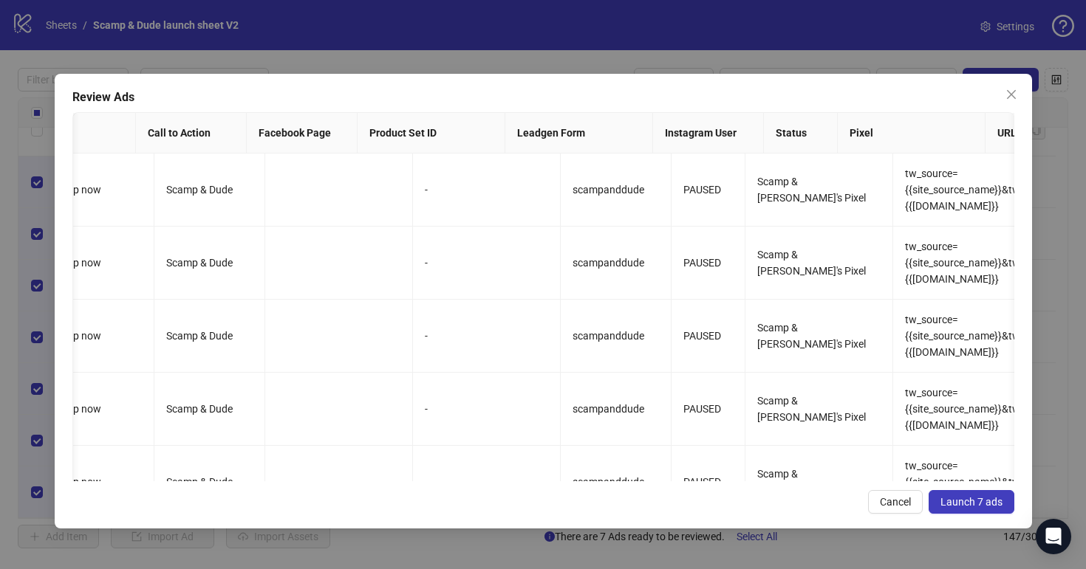
click at [960, 507] on span "Launch 7 ads" at bounding box center [971, 502] width 62 height 12
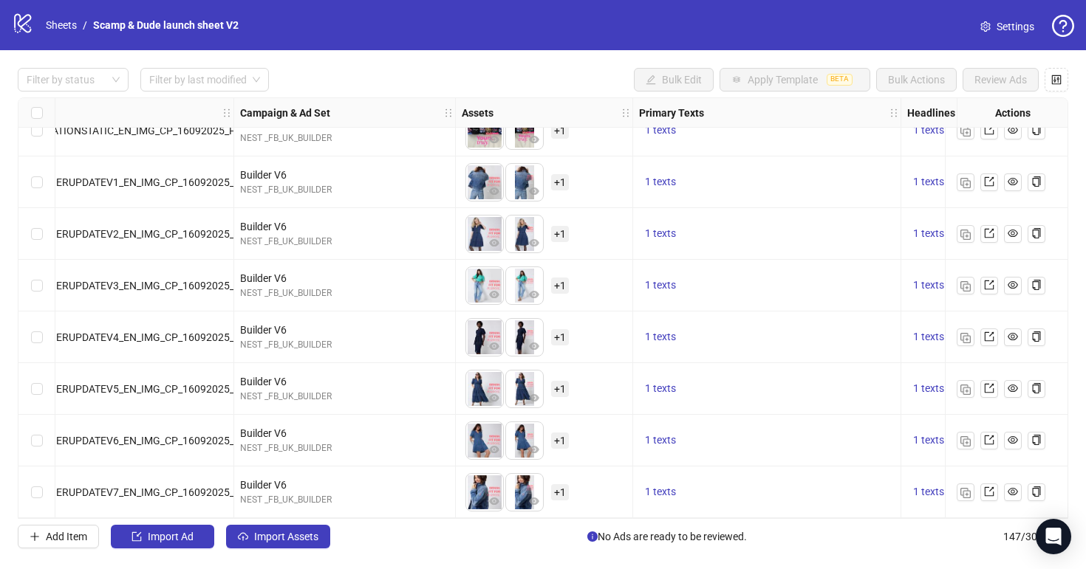
scroll to position [7215, 0]
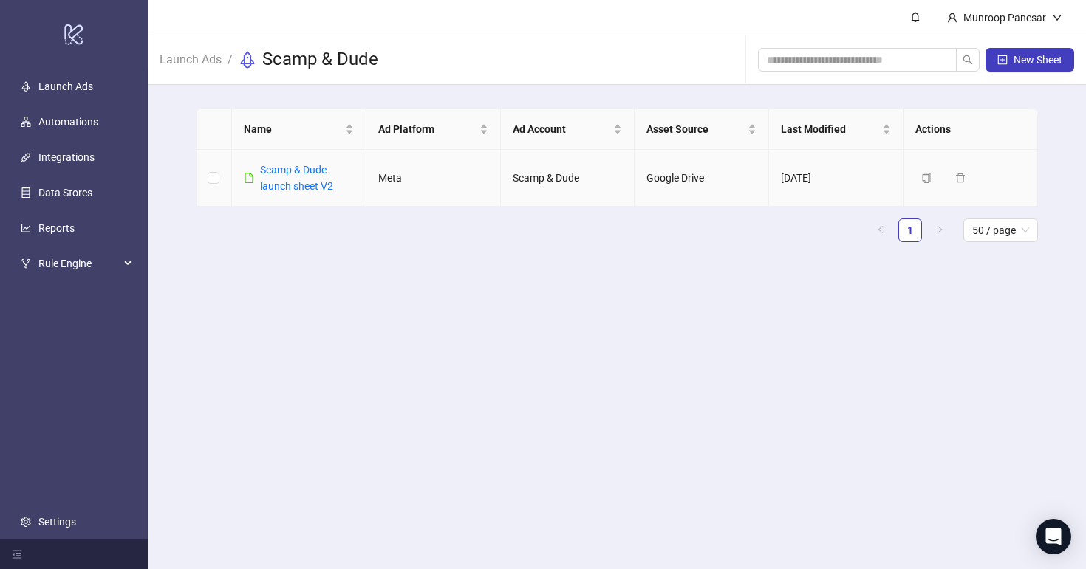
click at [299, 194] on div "Scamp & Dude launch sheet V2" at bounding box center [307, 178] width 94 height 32
click at [304, 179] on link "Scamp & Dude launch sheet V2" at bounding box center [296, 178] width 73 height 28
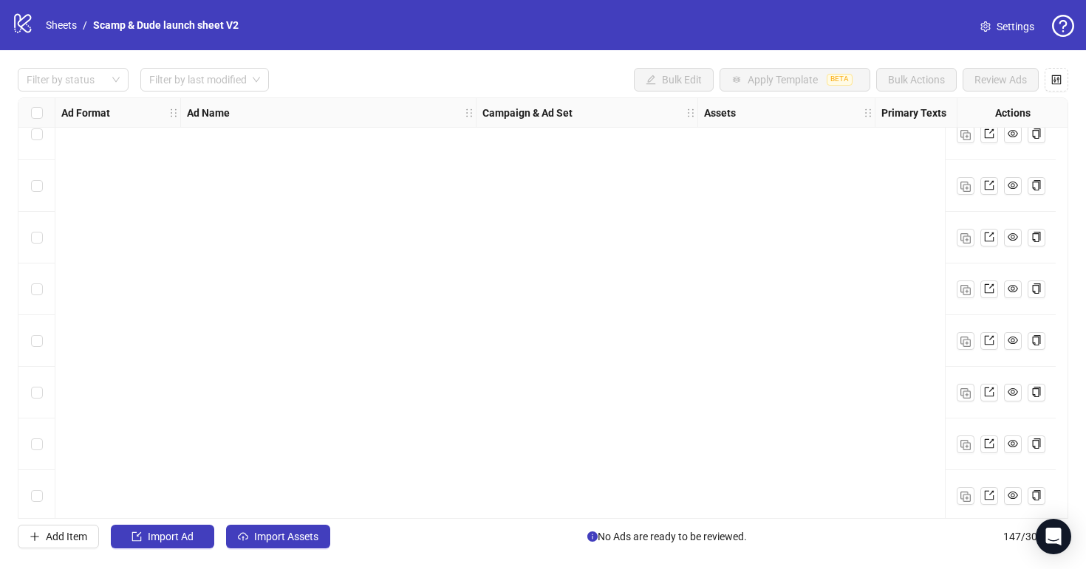
scroll to position [7215, 0]
